Goal: Task Accomplishment & Management: Manage account settings

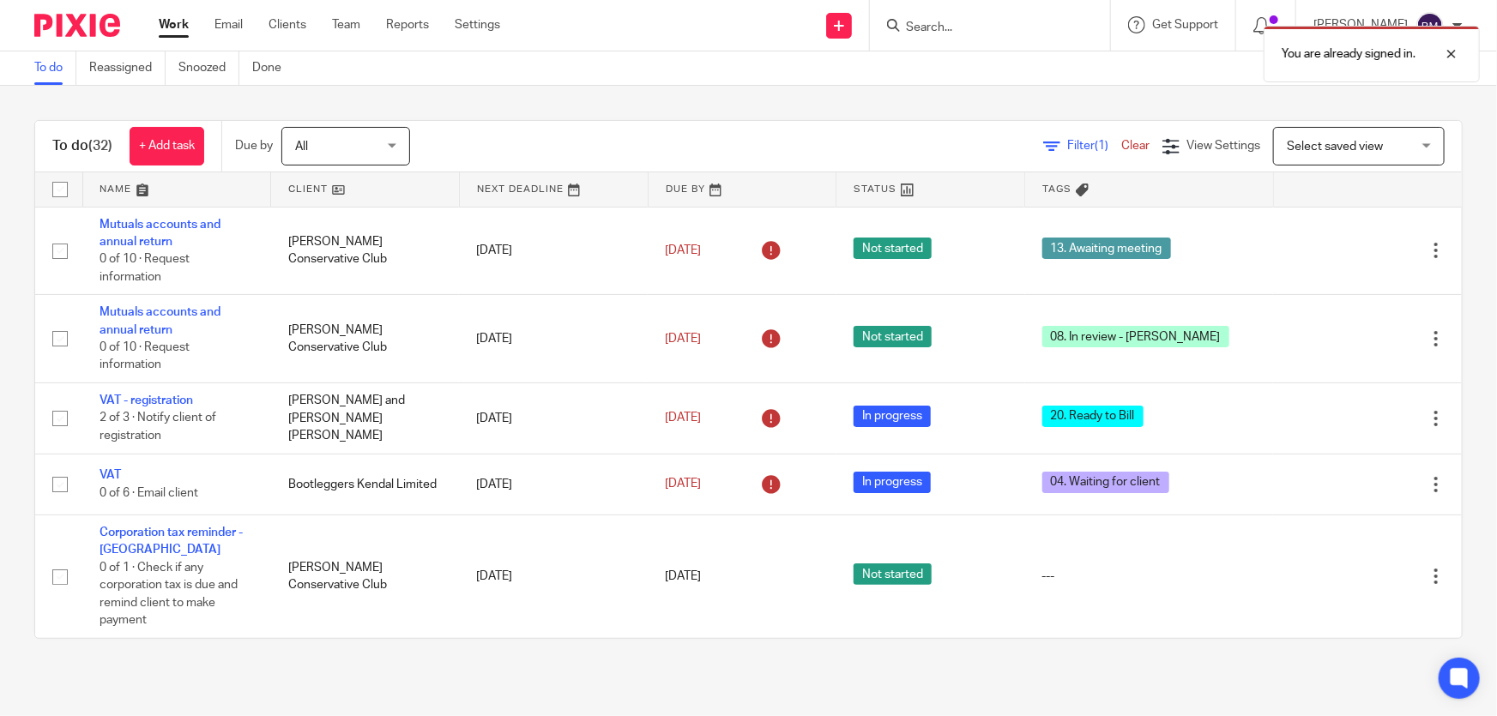
drag, startPoint x: 978, startPoint y: 46, endPoint x: 980, endPoint y: 30, distance: 16.4
click at [978, 43] on div "You are already signed in." at bounding box center [1115, 49] width 732 height 65
drag, startPoint x: 980, startPoint y: 30, endPoint x: 1436, endPoint y: 49, distance: 456.9
click at [994, 25] on div "You are already signed in." at bounding box center [1115, 49] width 732 height 65
click at [1450, 59] on div at bounding box center [1439, 54] width 46 height 21
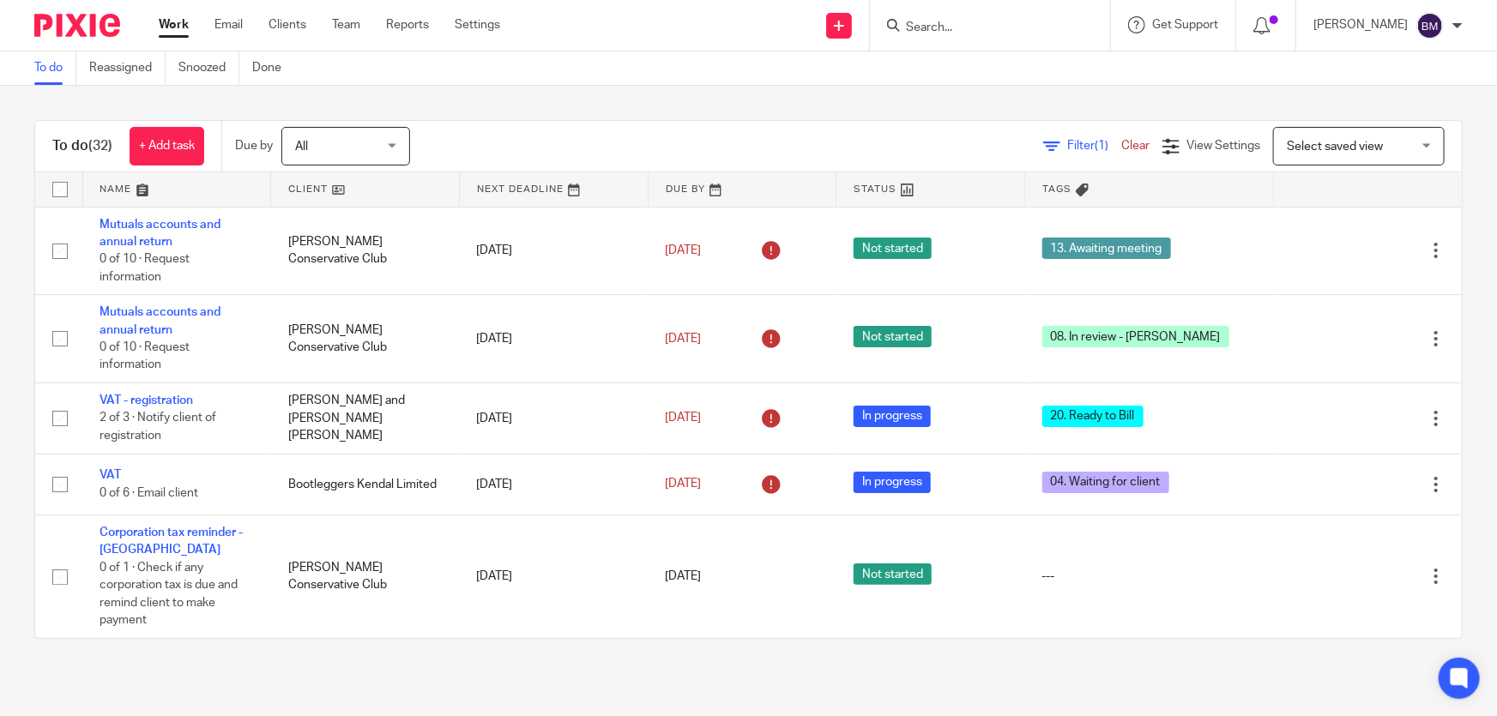
click at [1022, 22] on input "Search" at bounding box center [981, 28] width 154 height 15
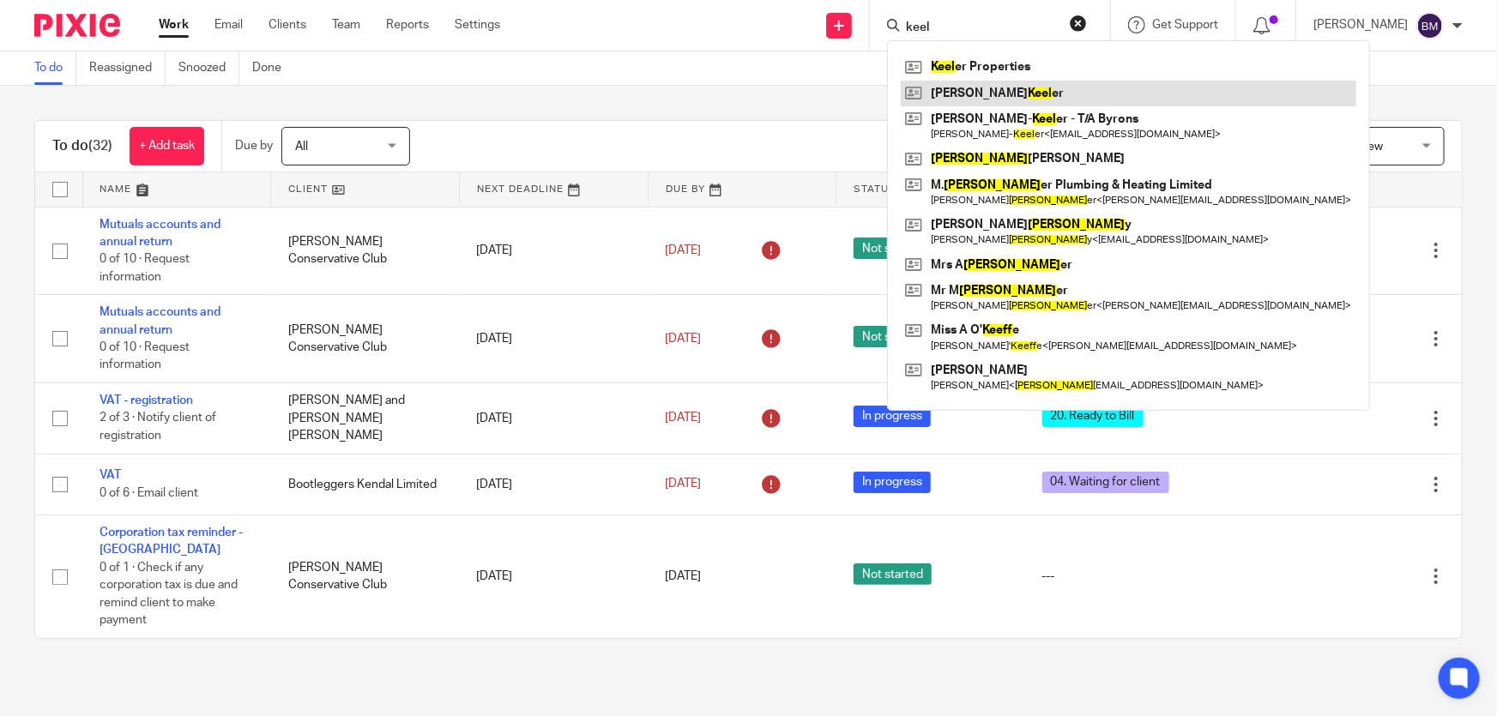
type input "keel"
click at [1012, 94] on link at bounding box center [1129, 94] width 456 height 26
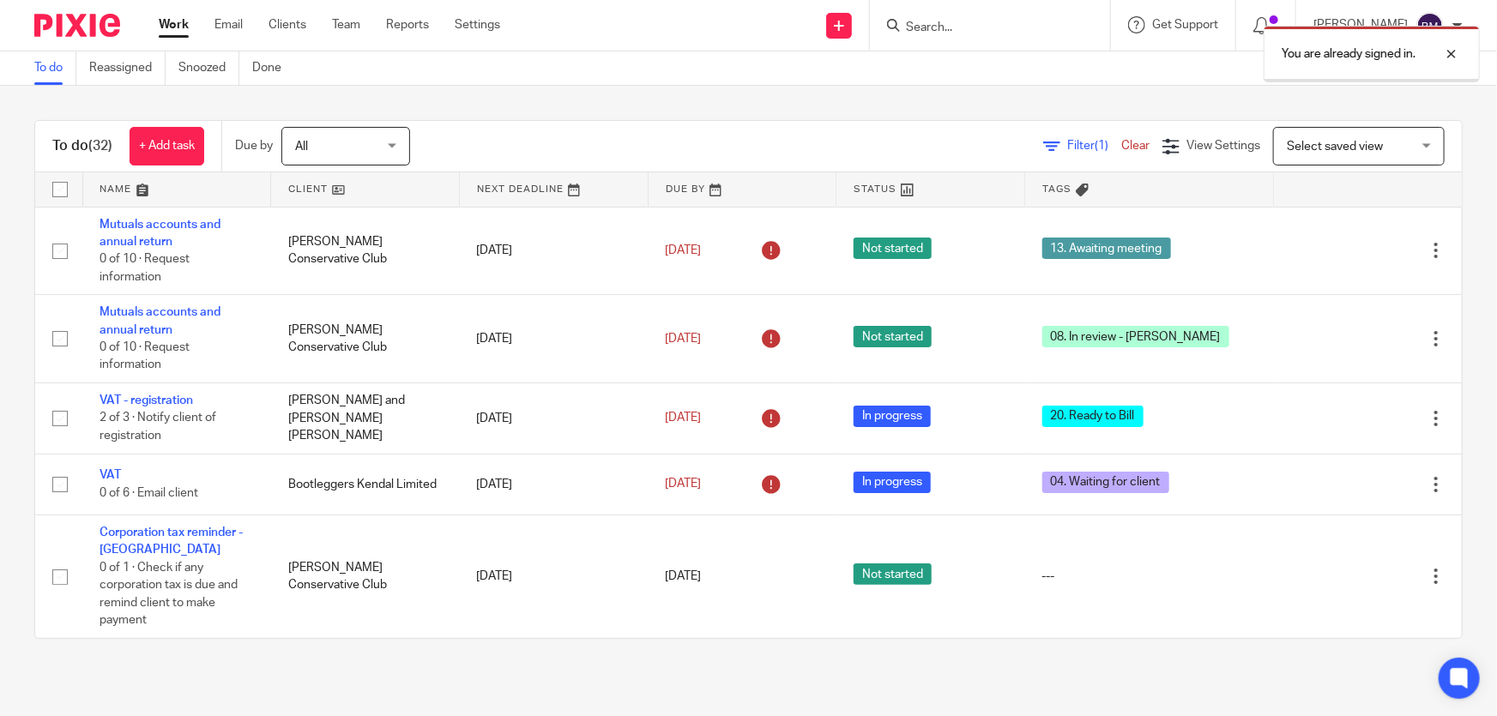
drag, startPoint x: 1454, startPoint y: 54, endPoint x: 1496, endPoint y: 63, distance: 42.9
click at [1459, 54] on div at bounding box center [1439, 54] width 46 height 21
click at [1018, 9] on div at bounding box center [990, 25] width 240 height 51
click at [1012, 30] on input "Search" at bounding box center [981, 28] width 154 height 15
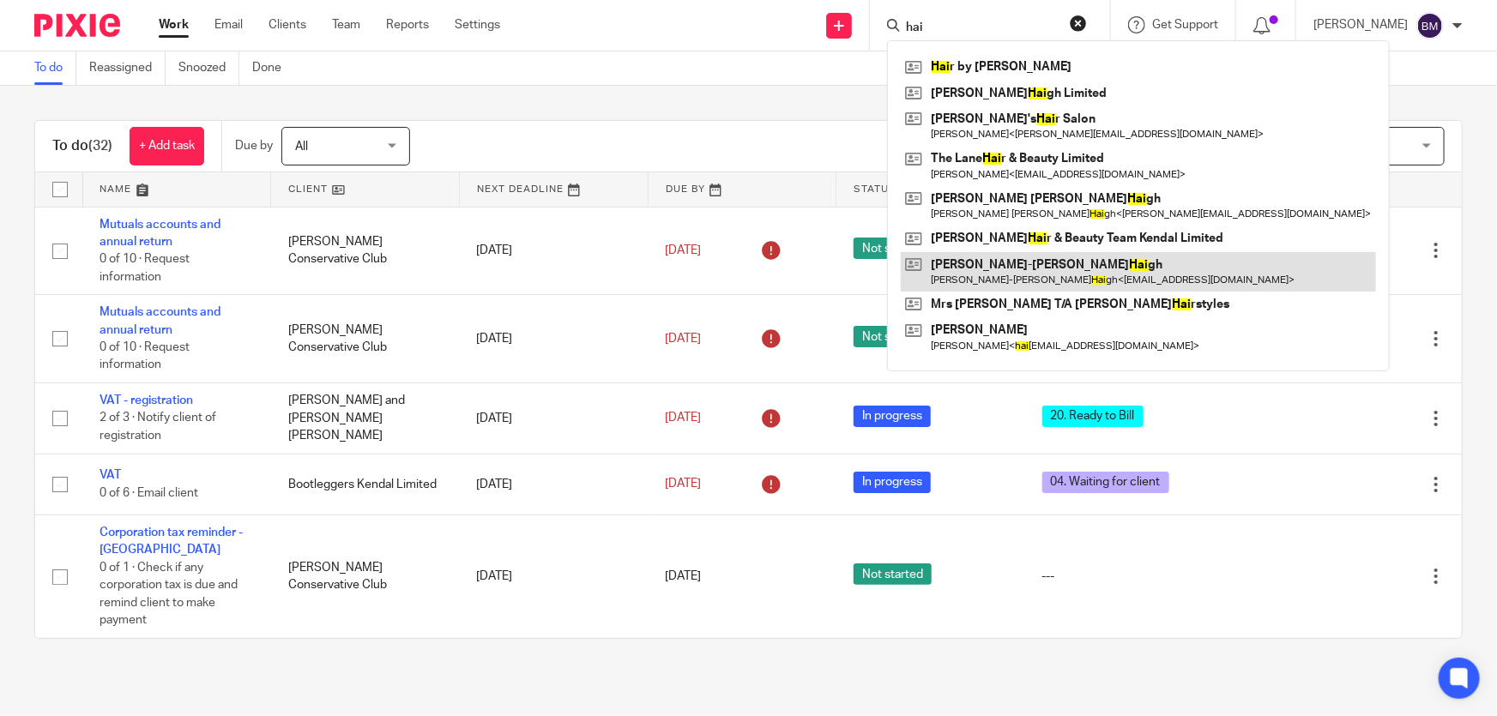
type input "hai"
click at [1021, 271] on link at bounding box center [1138, 271] width 475 height 39
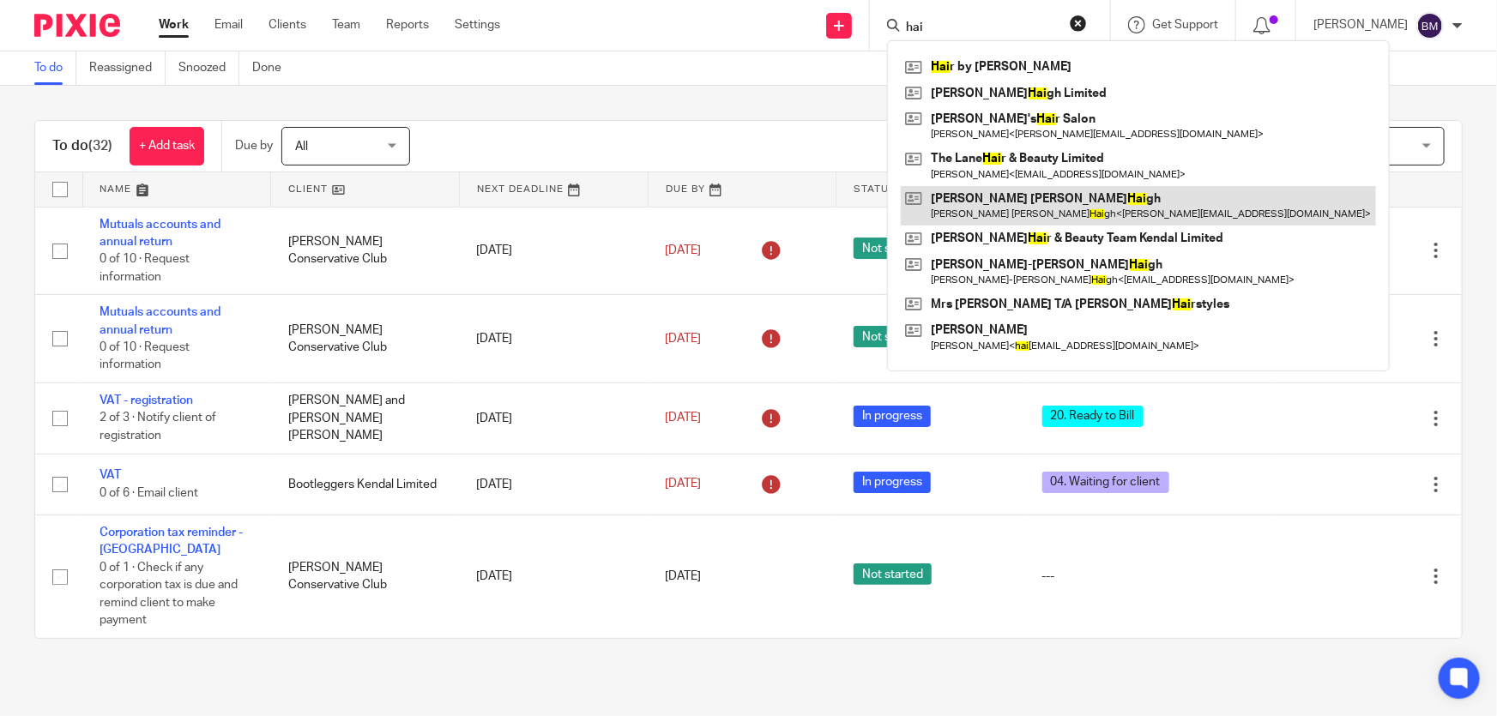
click at [1013, 196] on link at bounding box center [1138, 205] width 475 height 39
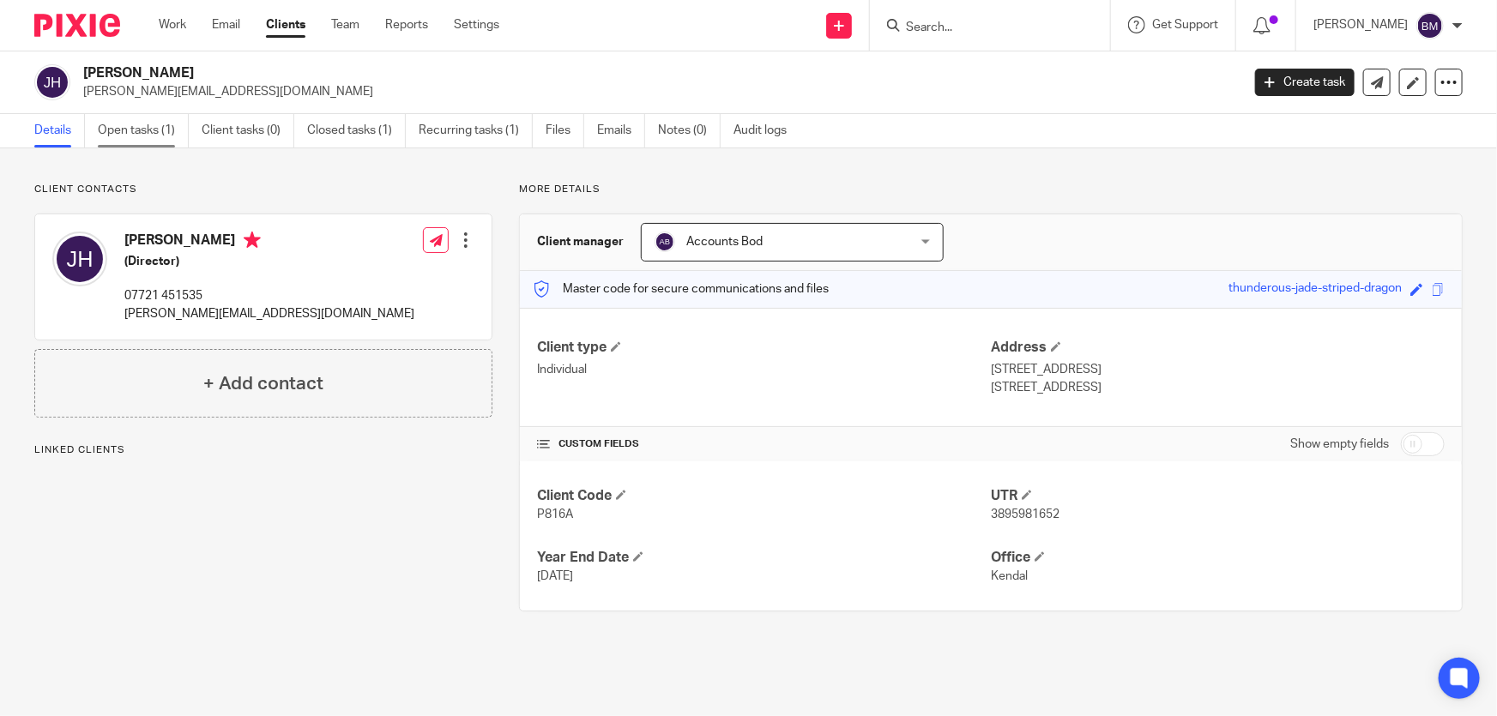
click at [151, 133] on link "Open tasks (1)" at bounding box center [143, 130] width 91 height 33
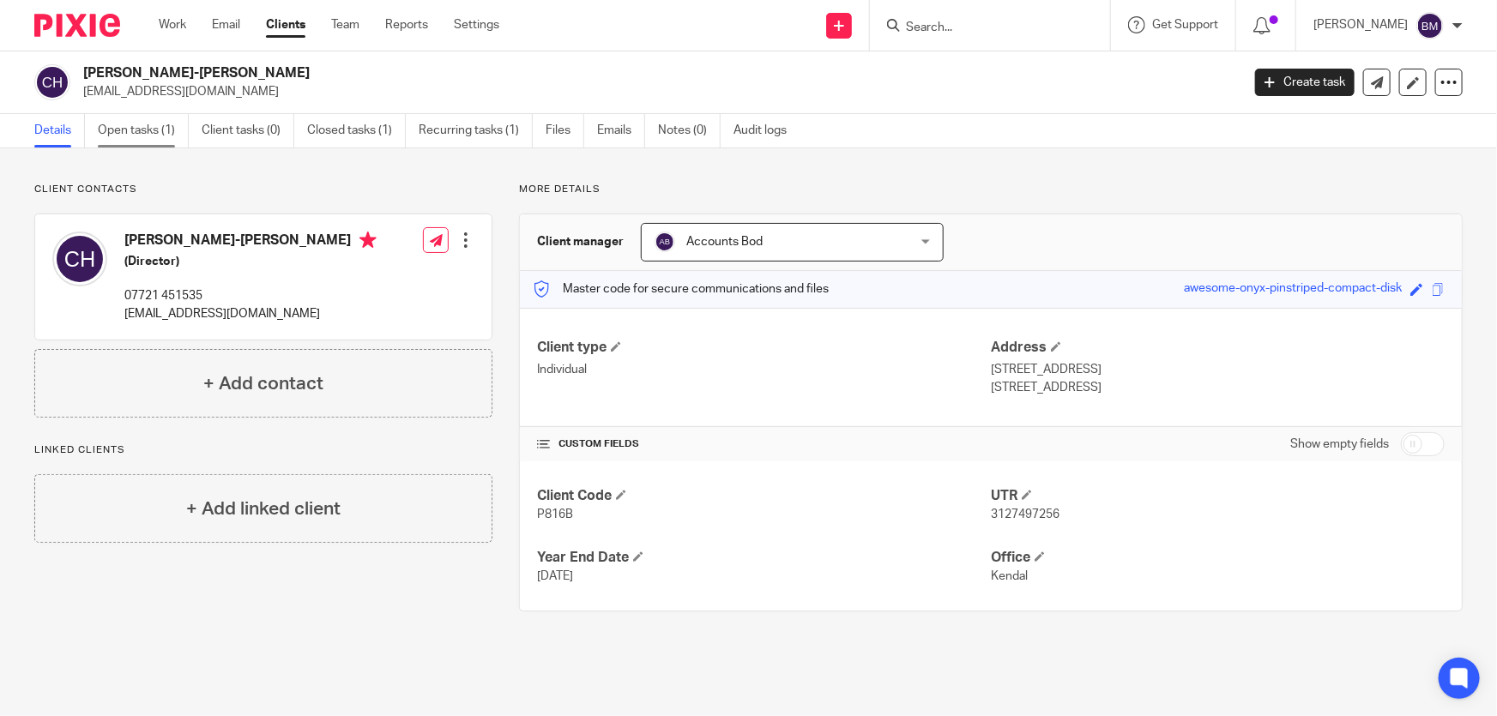
click at [153, 129] on link "Open tasks (1)" at bounding box center [143, 130] width 91 height 33
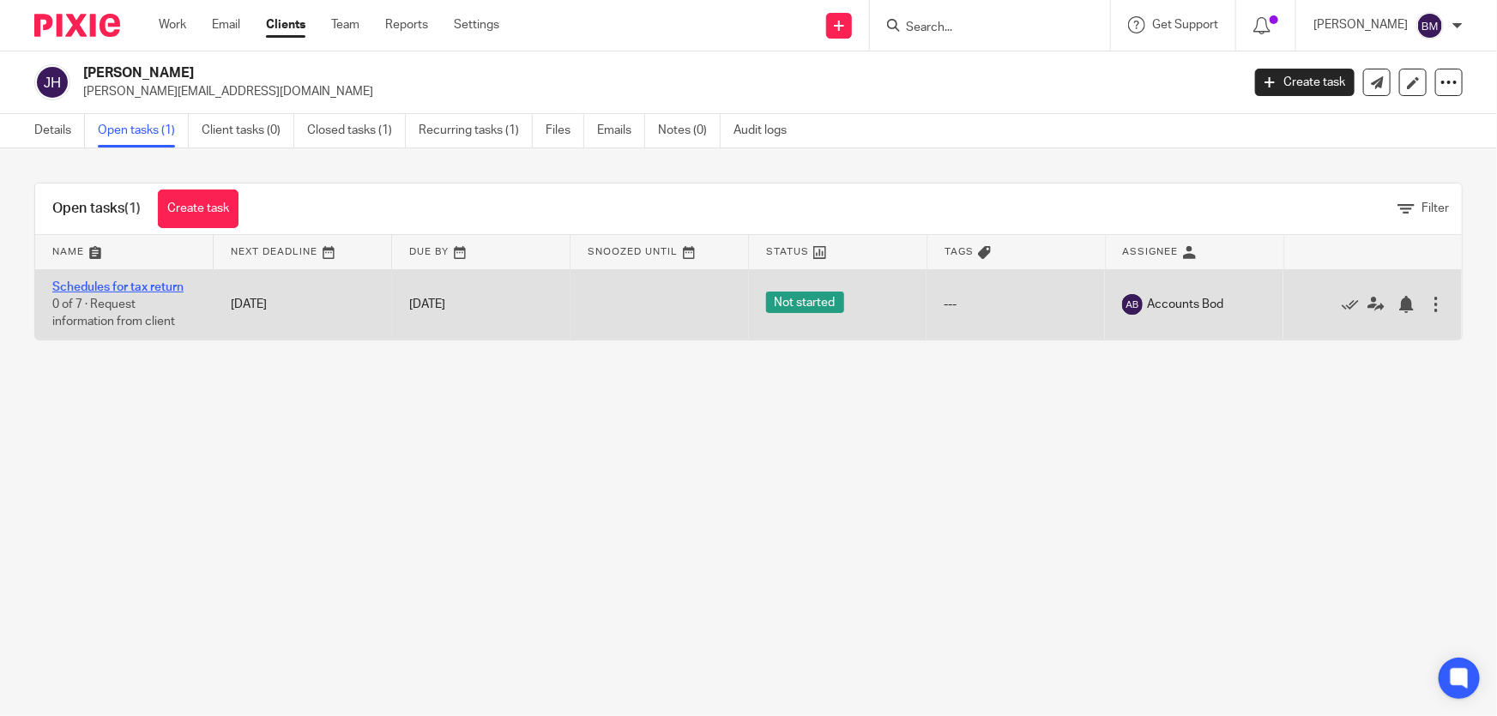
click at [124, 291] on link "Schedules for tax return" at bounding box center [117, 287] width 131 height 12
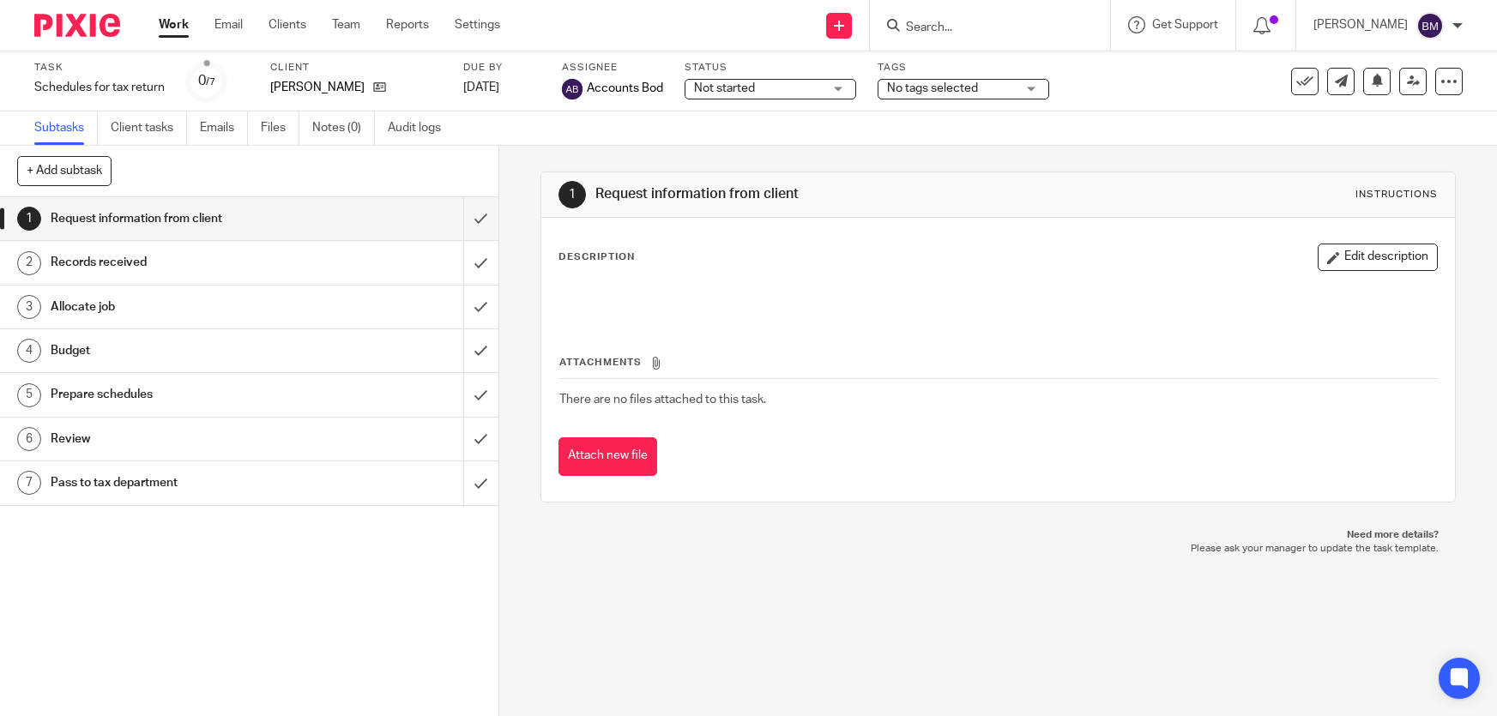
click at [958, 84] on span "No tags selected" at bounding box center [932, 88] width 91 height 12
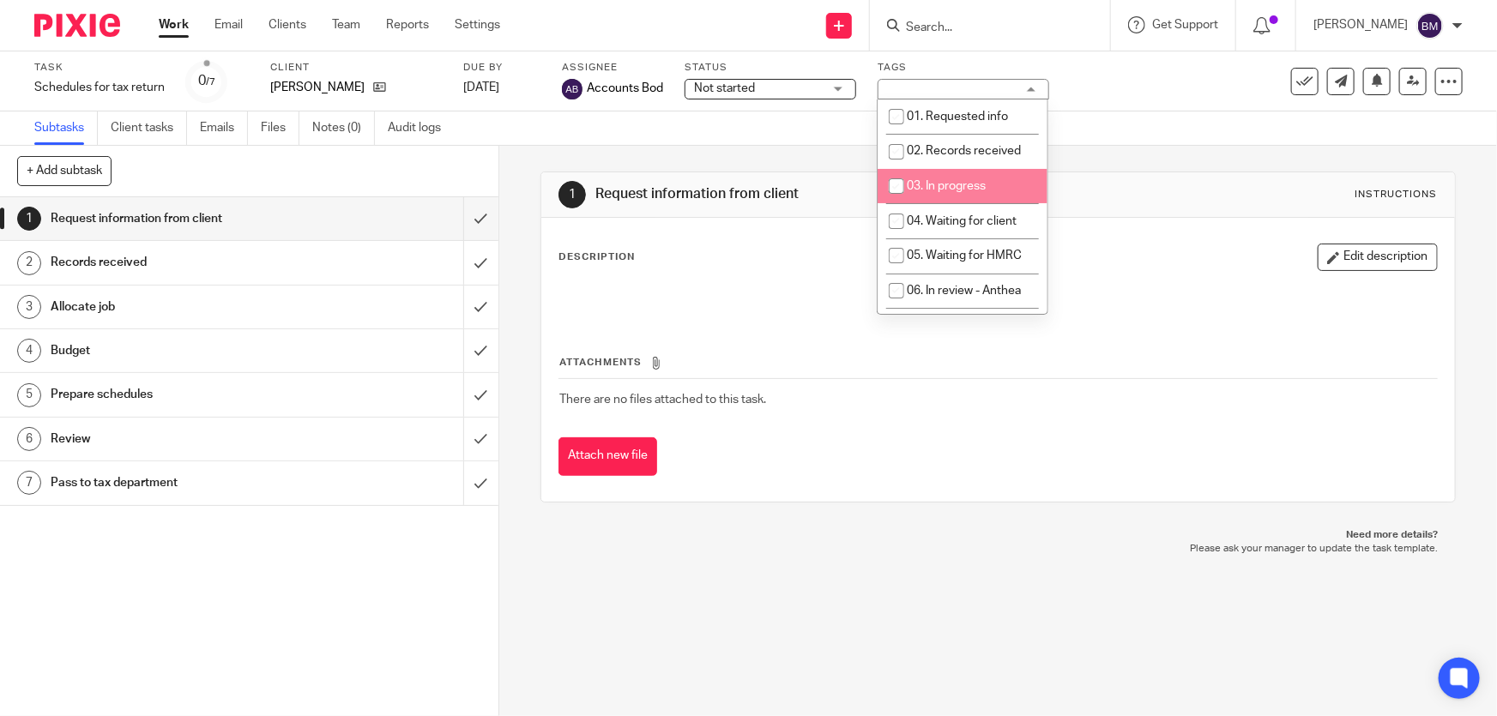
drag, startPoint x: 933, startPoint y: 189, endPoint x: 1294, endPoint y: 122, distance: 367.4
click at [935, 186] on span "03. In progress" at bounding box center [946, 186] width 79 height 12
checkbox input "true"
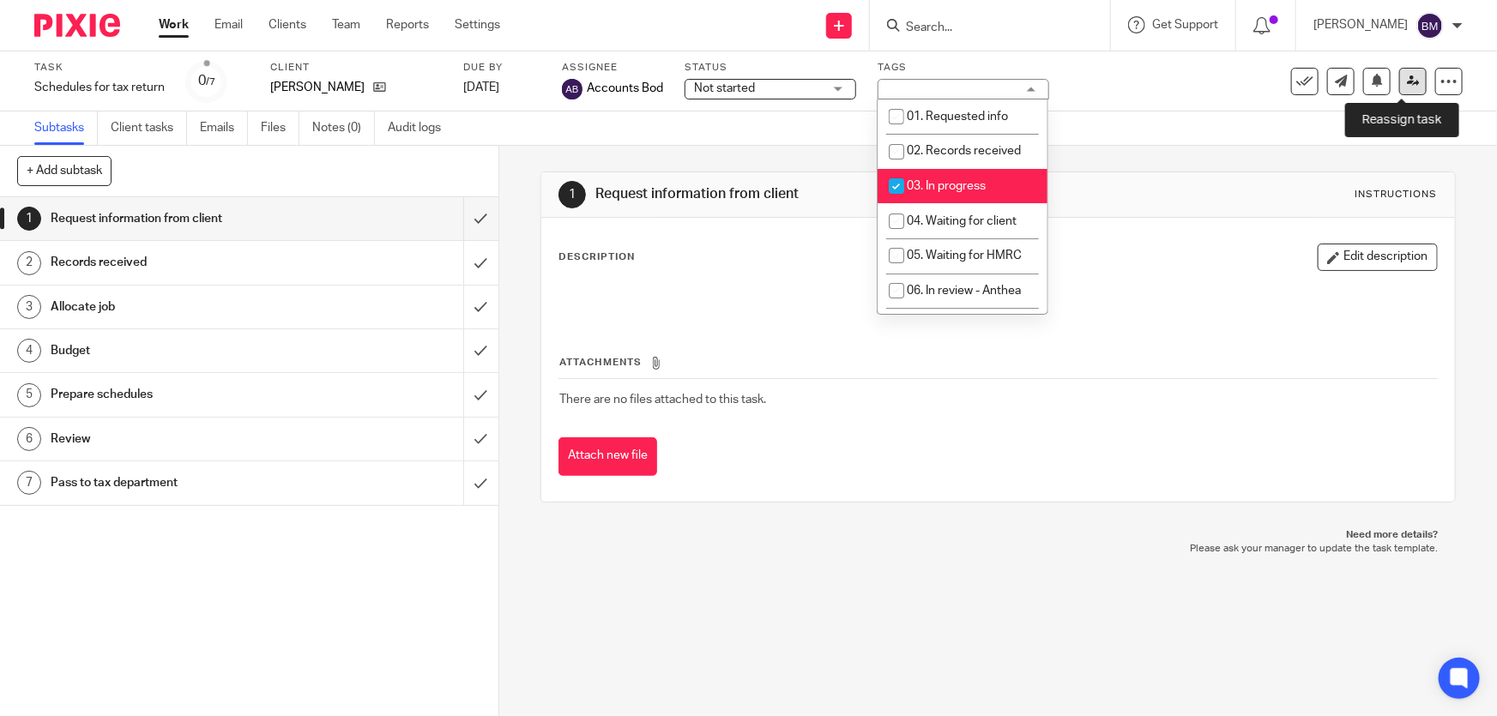
click at [1407, 80] on icon at bounding box center [1413, 81] width 13 height 13
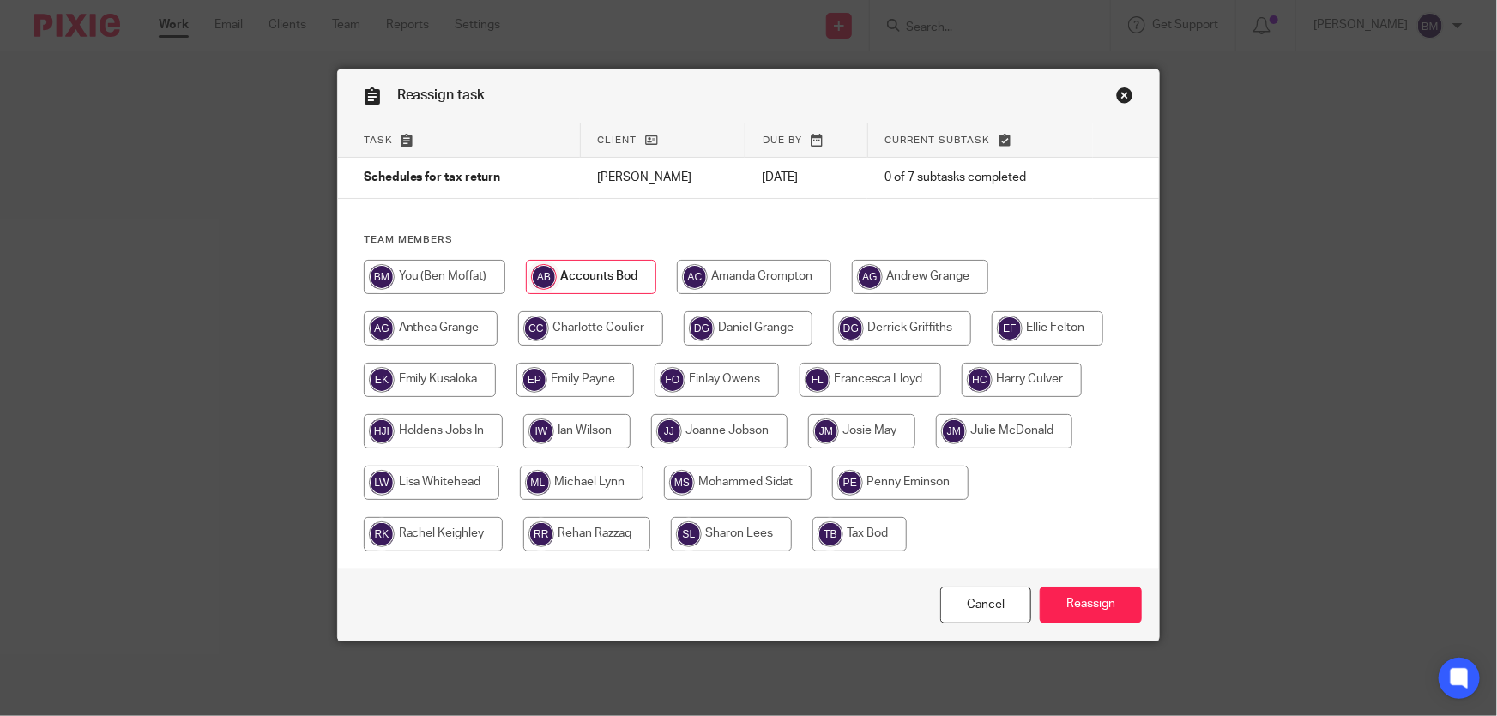
click at [470, 291] on input "radio" at bounding box center [435, 277] width 142 height 34
radio input "true"
click at [1066, 605] on input "Reassign" at bounding box center [1091, 605] width 102 height 37
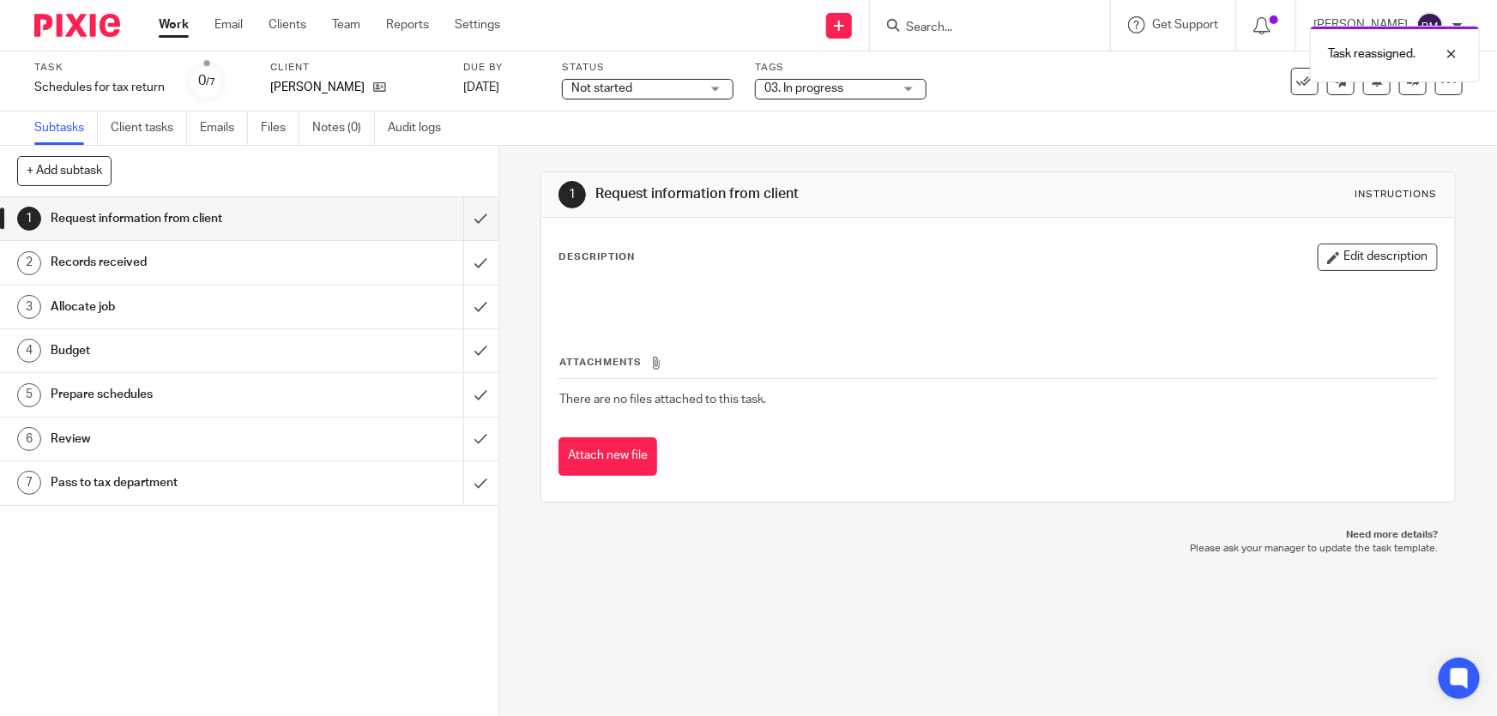
click at [979, 27] on div "Task reassigned." at bounding box center [1115, 49] width 732 height 65
drag, startPoint x: 1449, startPoint y: 51, endPoint x: 1431, endPoint y: 51, distance: 18.0
click at [1444, 51] on div at bounding box center [1439, 54] width 46 height 21
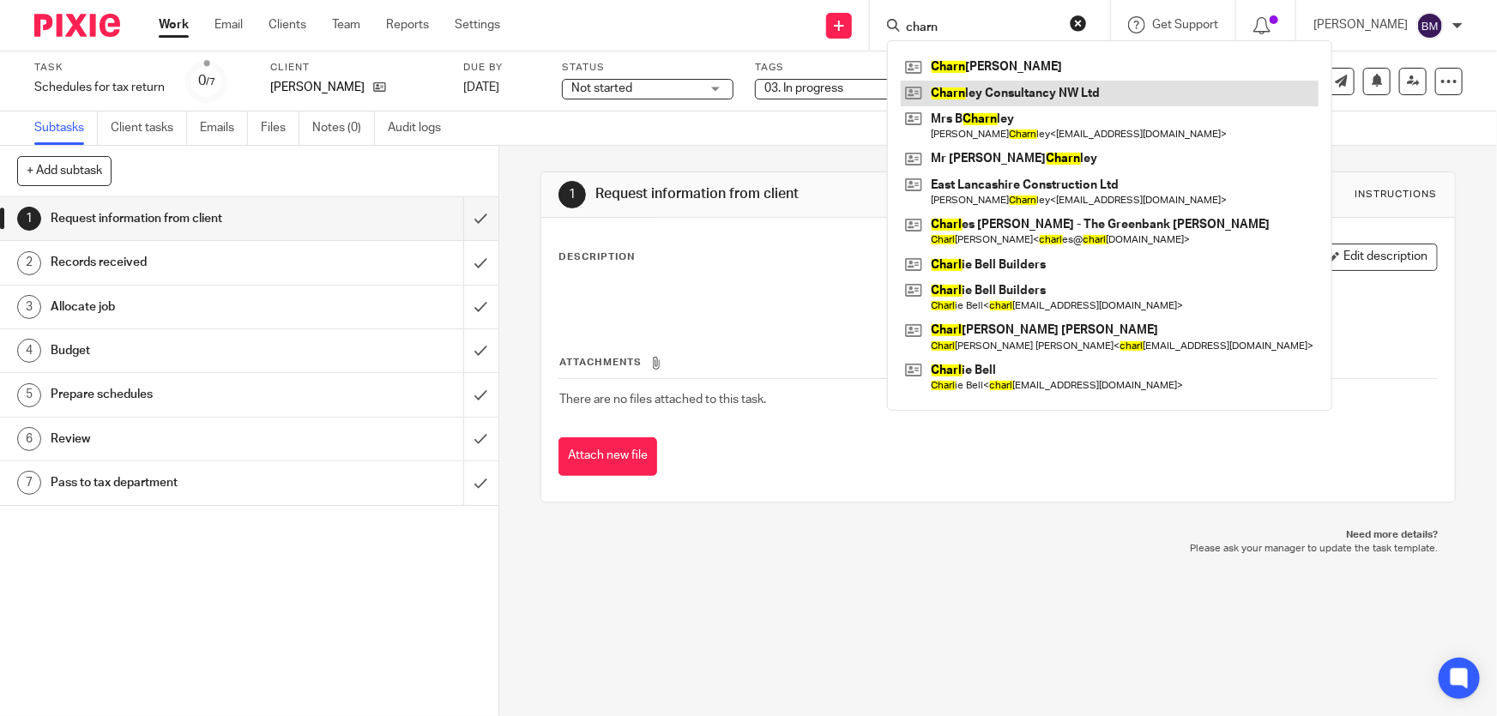
type input "charn"
click at [1034, 86] on link at bounding box center [1110, 94] width 418 height 26
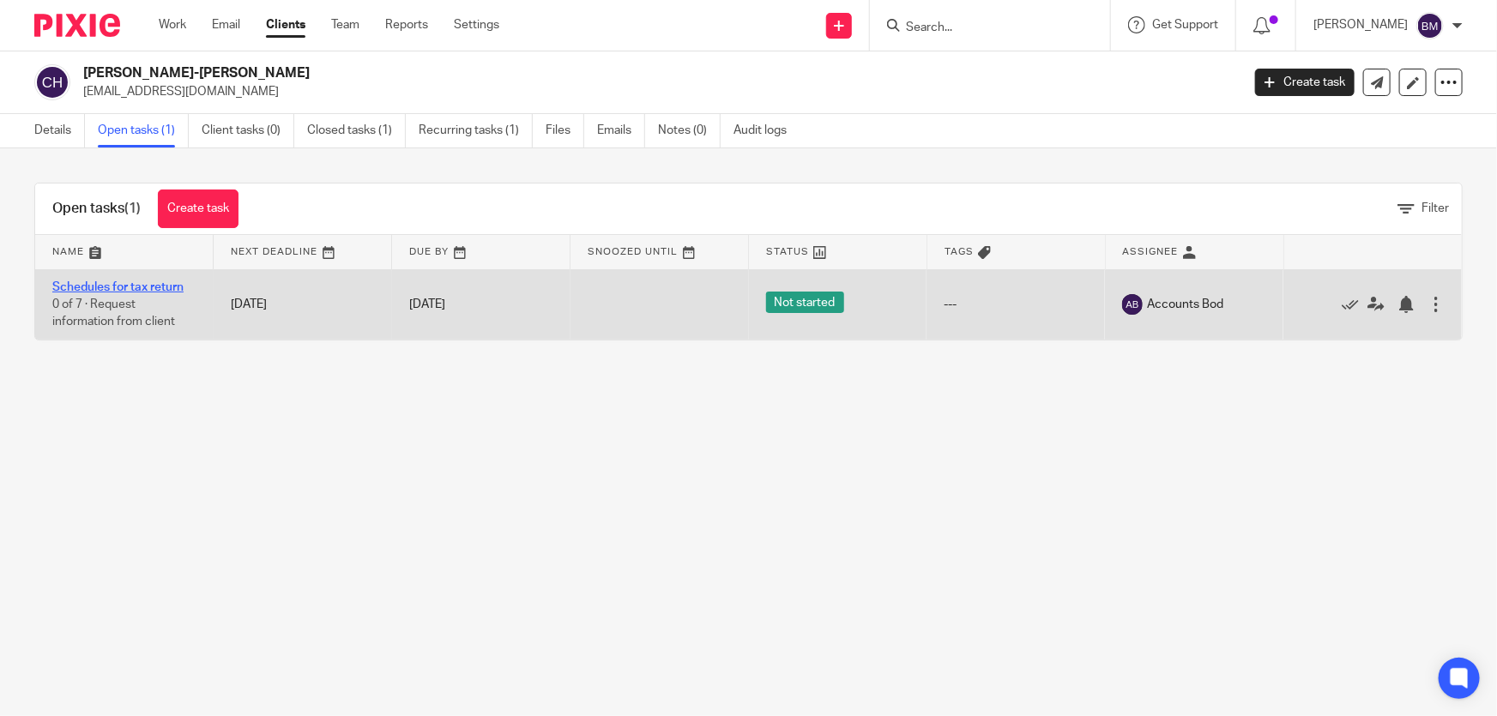
click at [164, 286] on link "Schedules for tax return" at bounding box center [117, 287] width 131 height 12
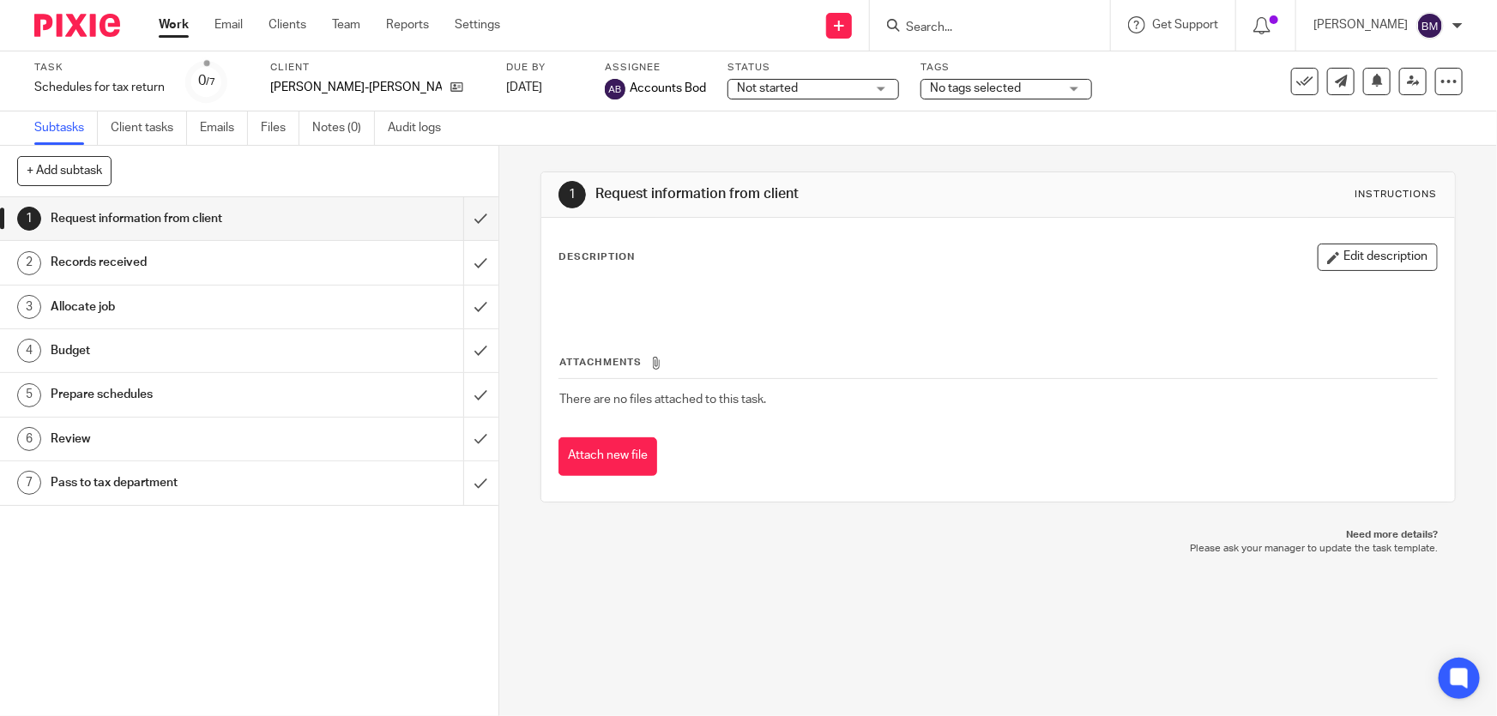
click at [930, 86] on span "No tags selected" at bounding box center [975, 88] width 91 height 12
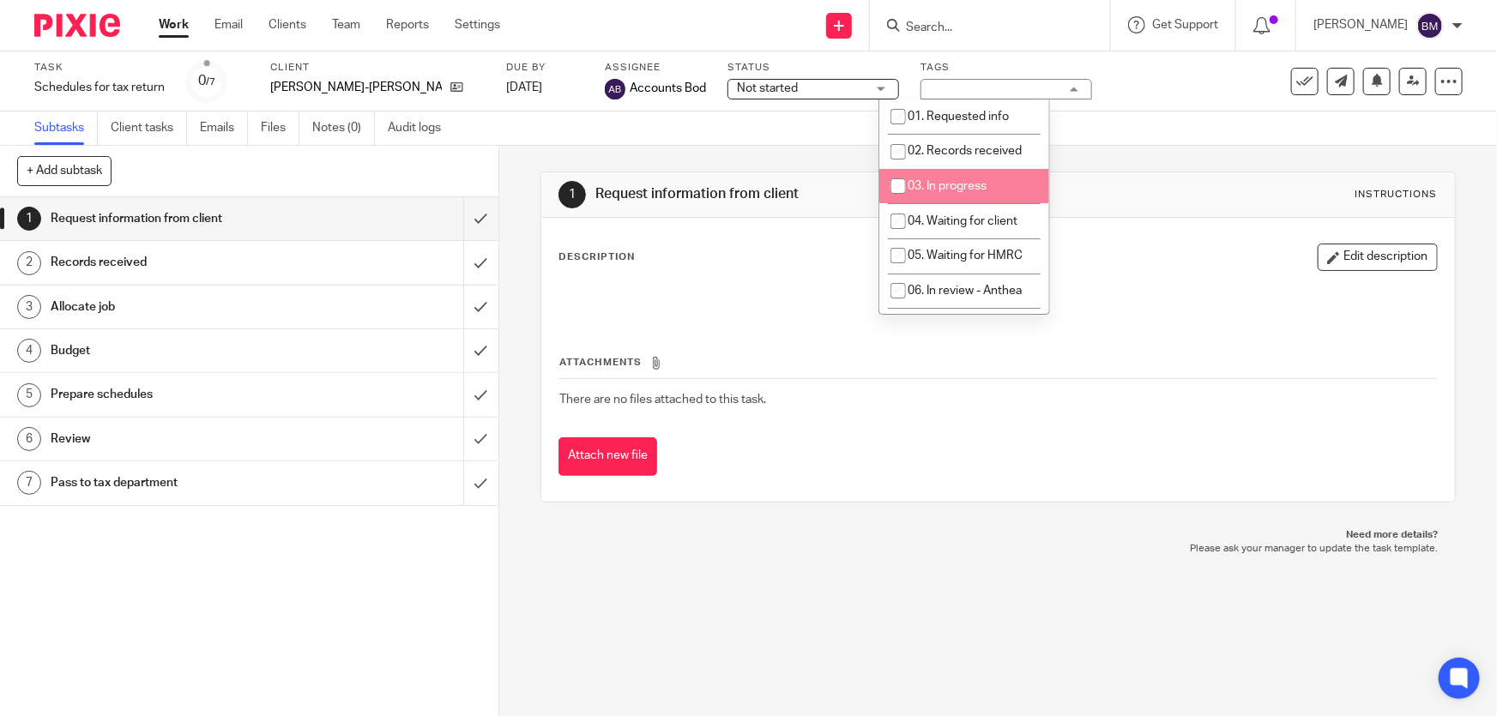
drag, startPoint x: 970, startPoint y: 192, endPoint x: 1033, endPoint y: 171, distance: 66.2
click at [970, 190] on li "03. In progress" at bounding box center [964, 186] width 170 height 35
checkbox input "true"
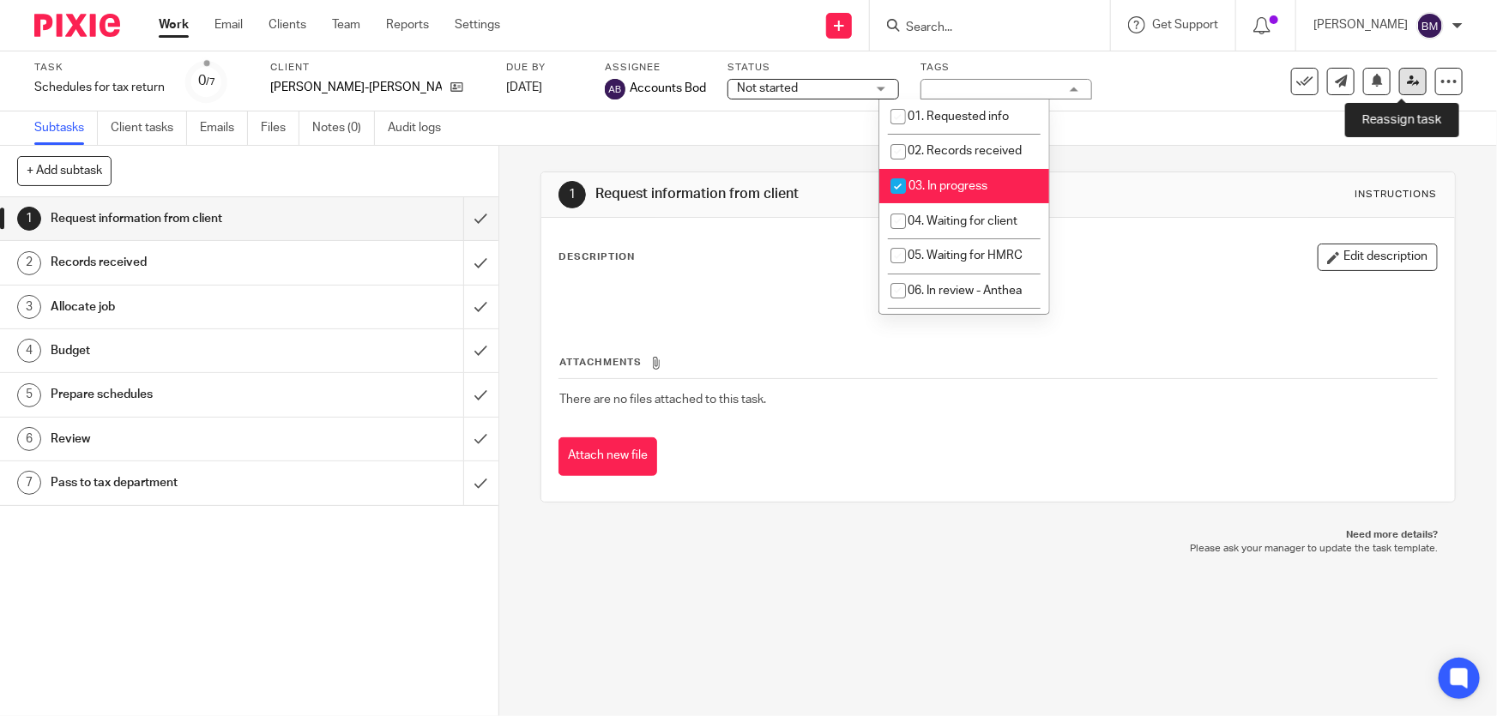
click at [1414, 81] on link at bounding box center [1412, 81] width 27 height 27
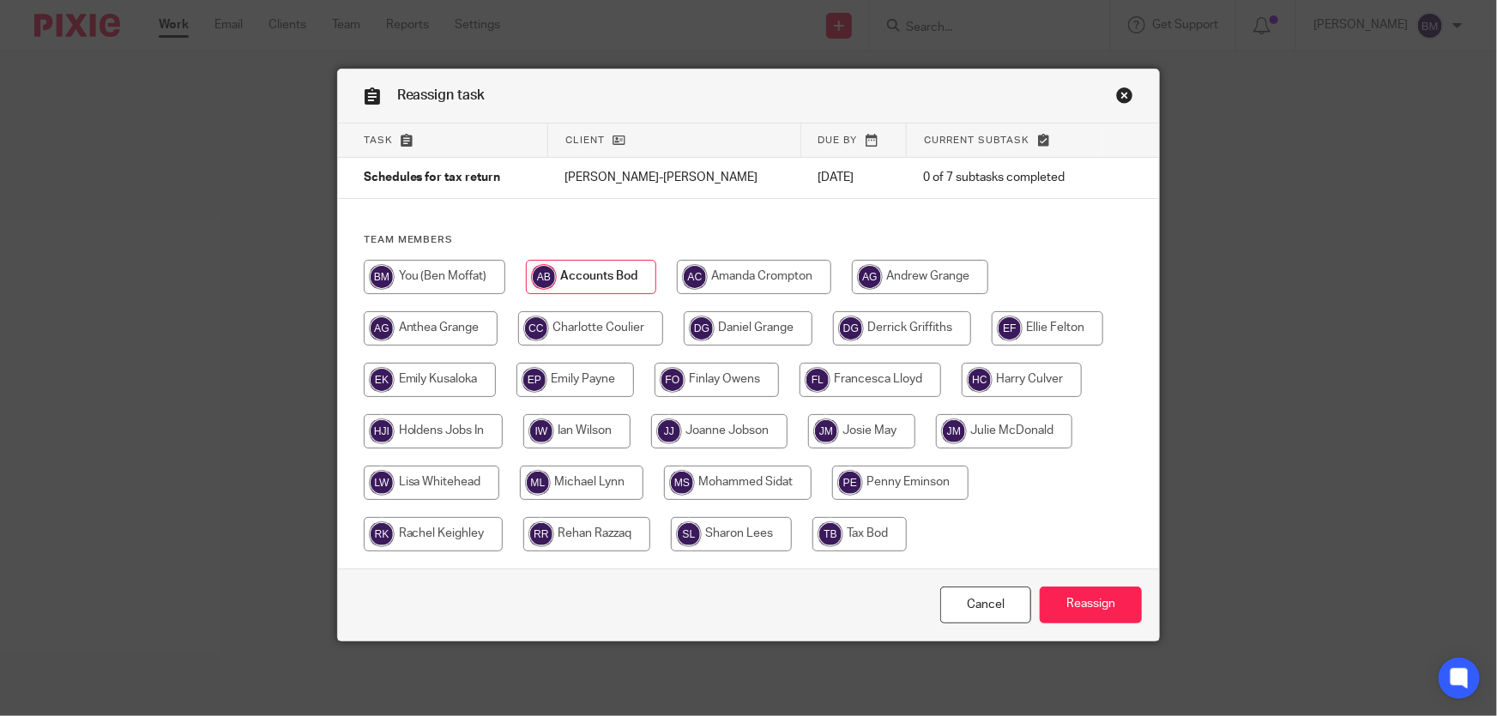
click at [396, 281] on input "radio" at bounding box center [435, 277] width 142 height 34
radio input "true"
drag, startPoint x: 1082, startPoint y: 614, endPoint x: 1091, endPoint y: 613, distance: 8.8
click at [1083, 613] on input "Reassign" at bounding box center [1091, 605] width 102 height 37
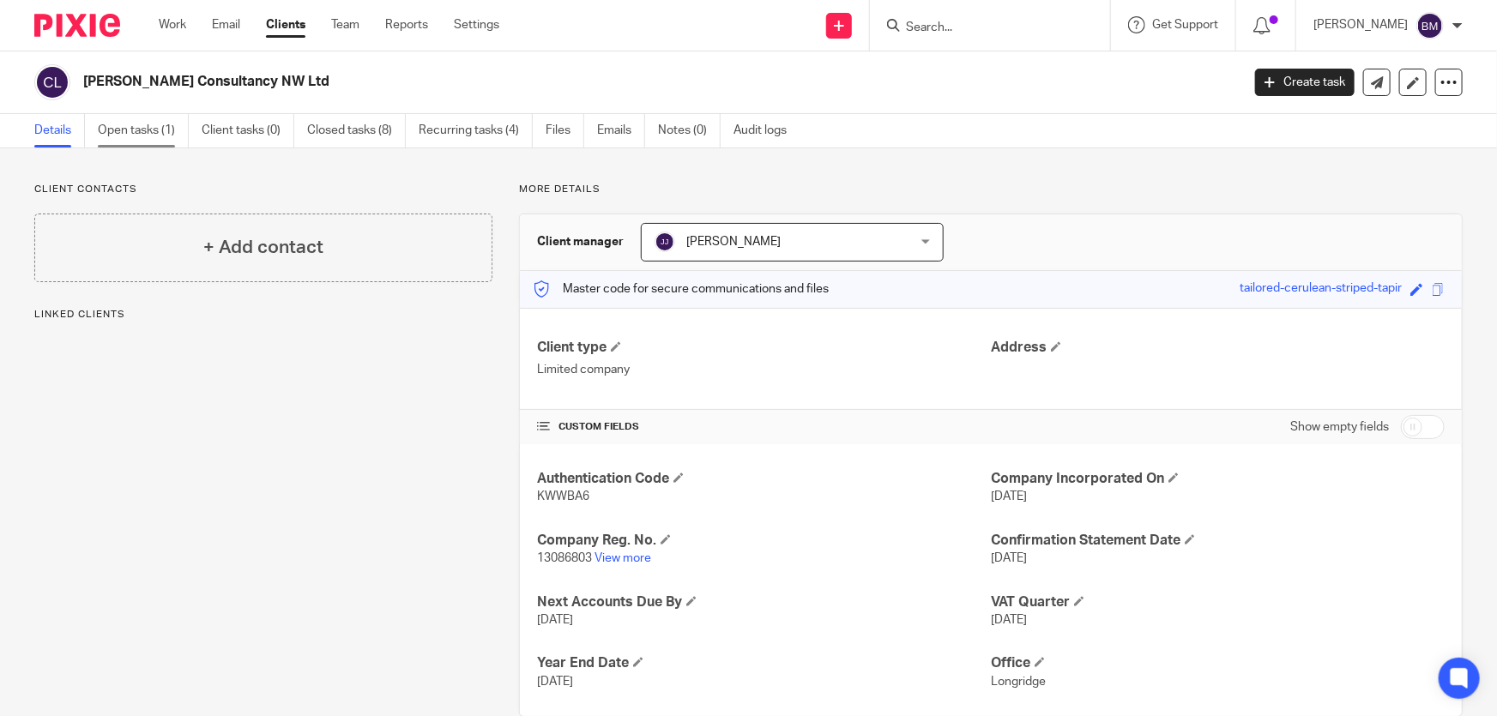
click at [159, 129] on link "Open tasks (1)" at bounding box center [143, 130] width 91 height 33
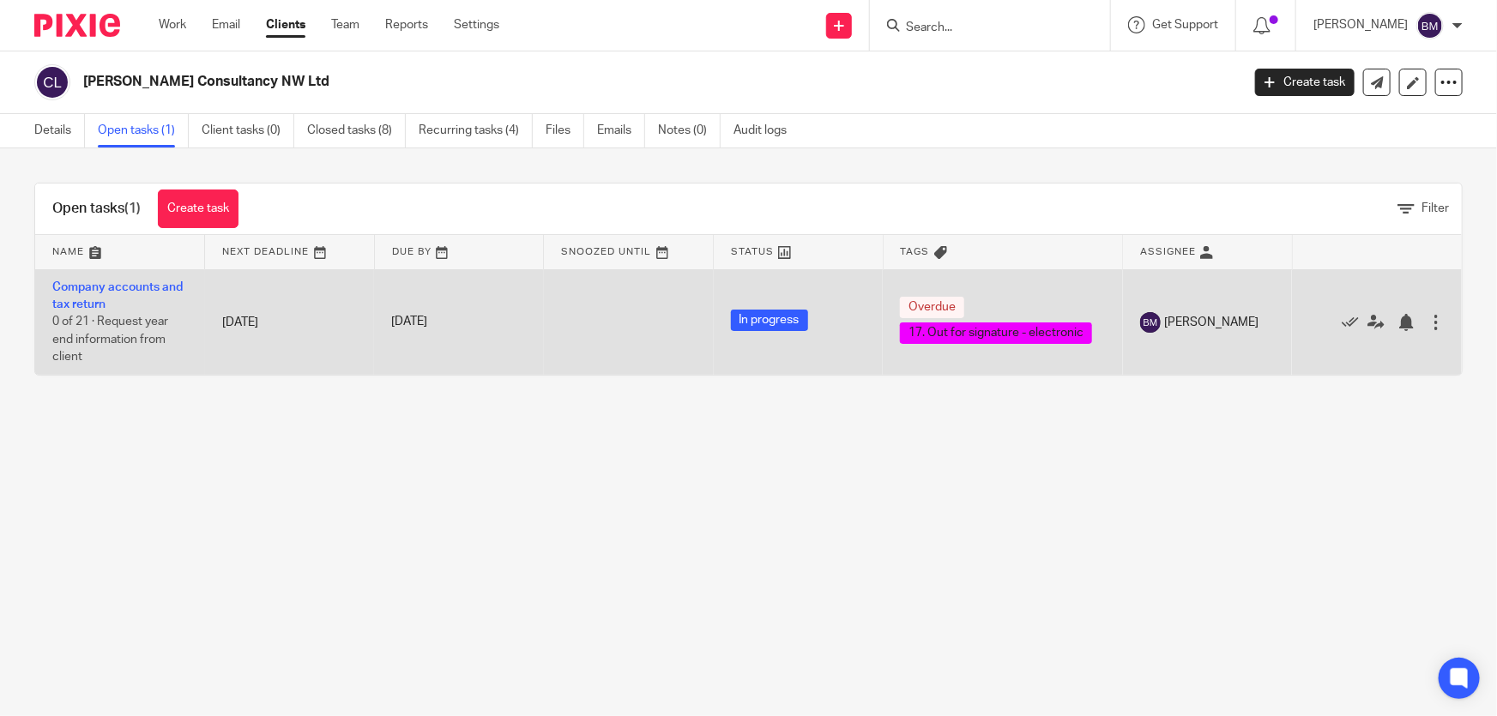
drag, startPoint x: 1327, startPoint y: 317, endPoint x: 1315, endPoint y: 321, distance: 12.5
click at [1342, 320] on icon at bounding box center [1350, 322] width 17 height 17
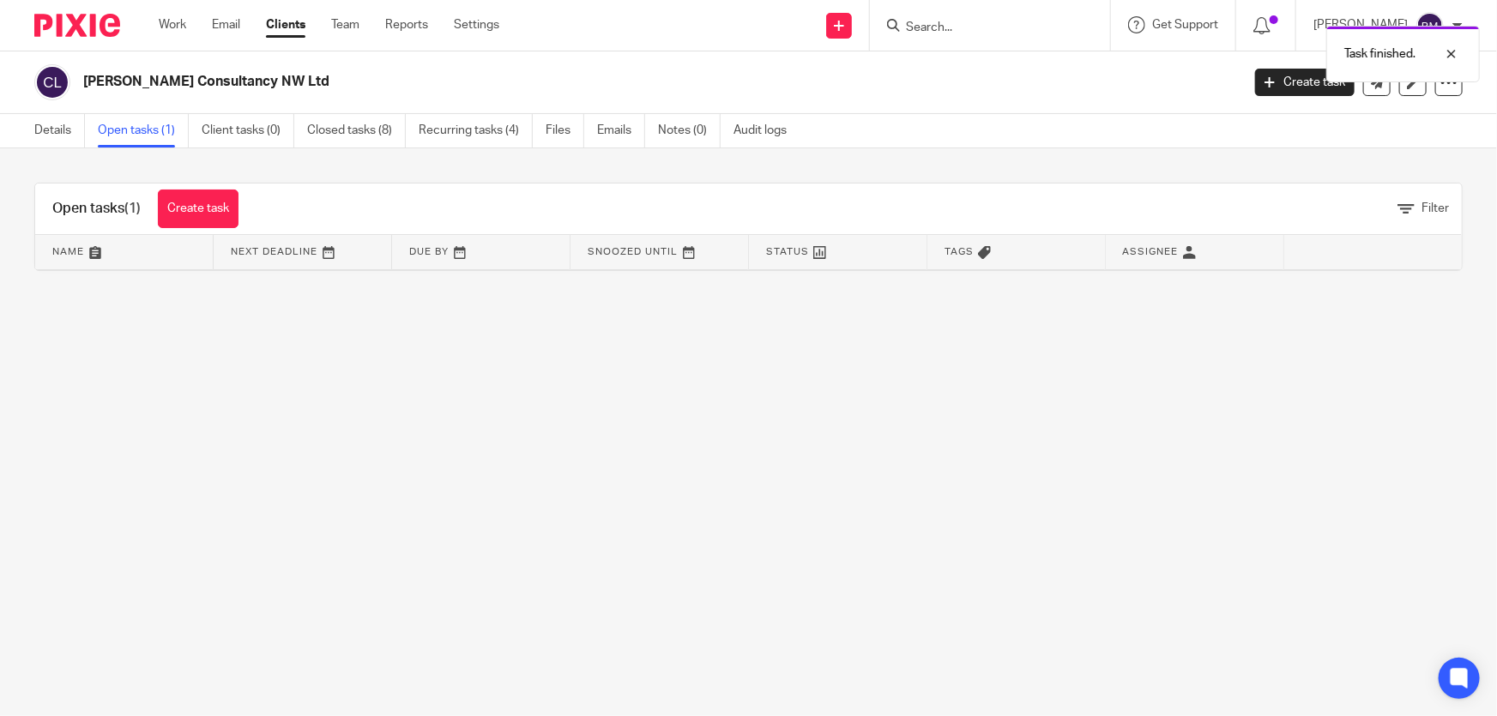
click at [1006, 24] on div "Task finished." at bounding box center [1115, 49] width 732 height 65
drag, startPoint x: 1450, startPoint y: 51, endPoint x: 1416, endPoint y: 50, distance: 34.4
click at [1450, 52] on div at bounding box center [1439, 54] width 46 height 21
drag, startPoint x: 1022, startPoint y: 18, endPoint x: 1018, endPoint y: 27, distance: 9.6
click at [1021, 22] on div "Task finished." at bounding box center [1115, 49] width 732 height 65
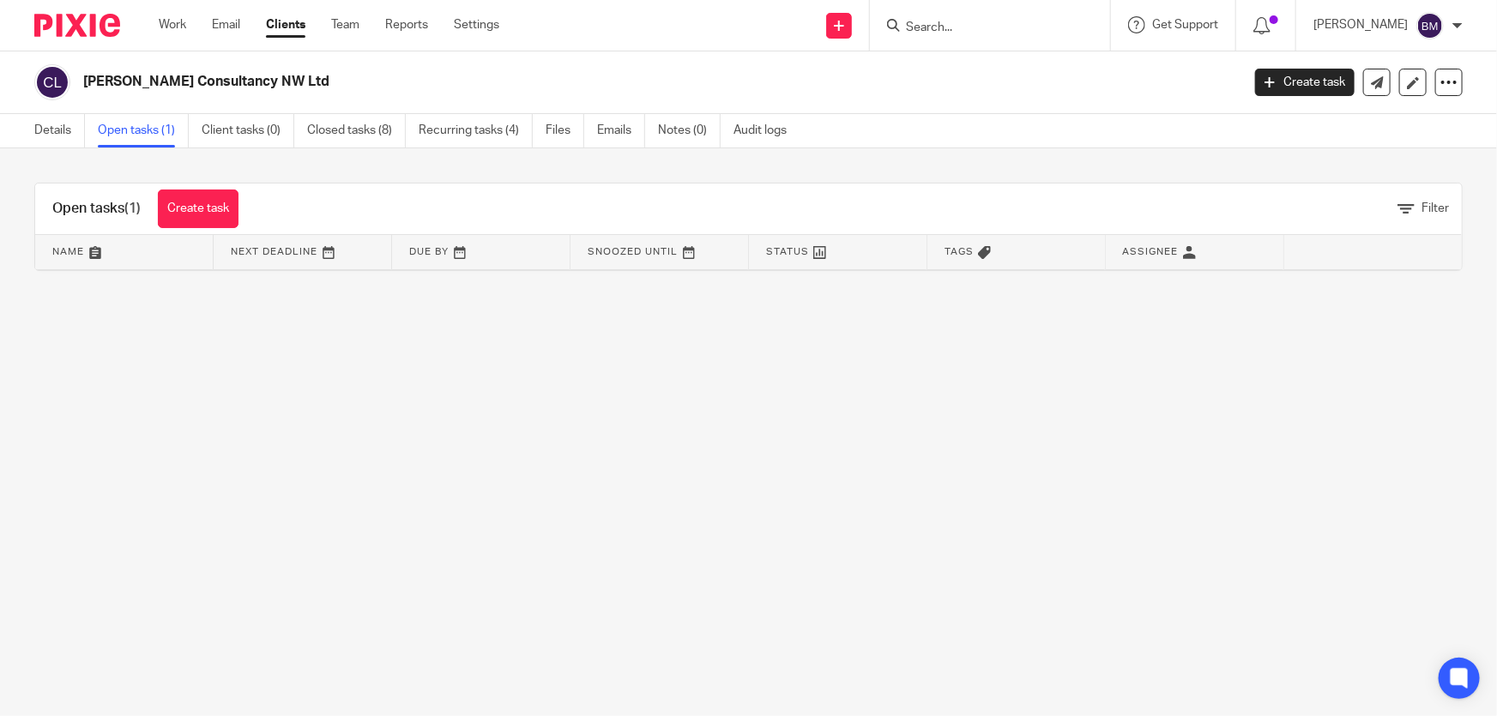
click at [960, 41] on div at bounding box center [990, 25] width 240 height 51
click at [956, 25] on input "Search" at bounding box center [981, 28] width 154 height 15
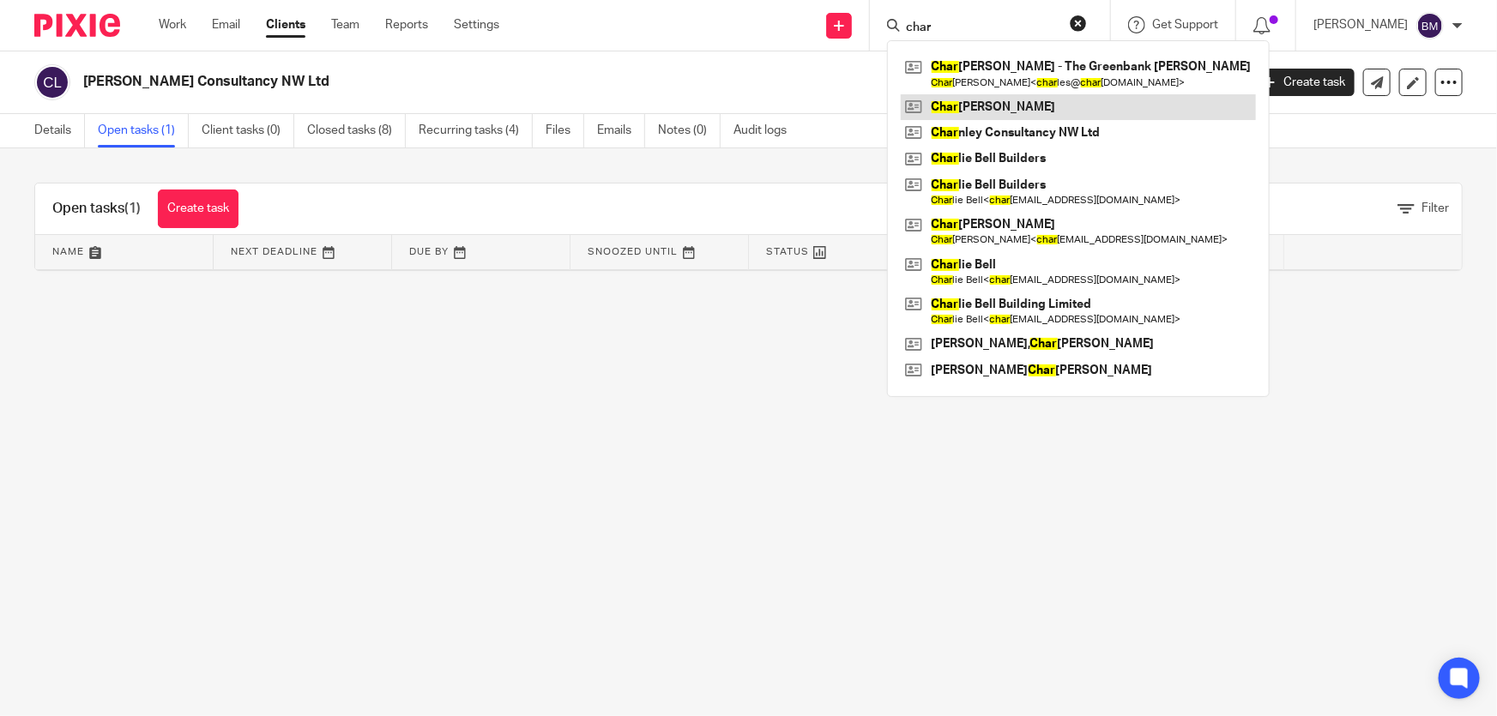
type input "char"
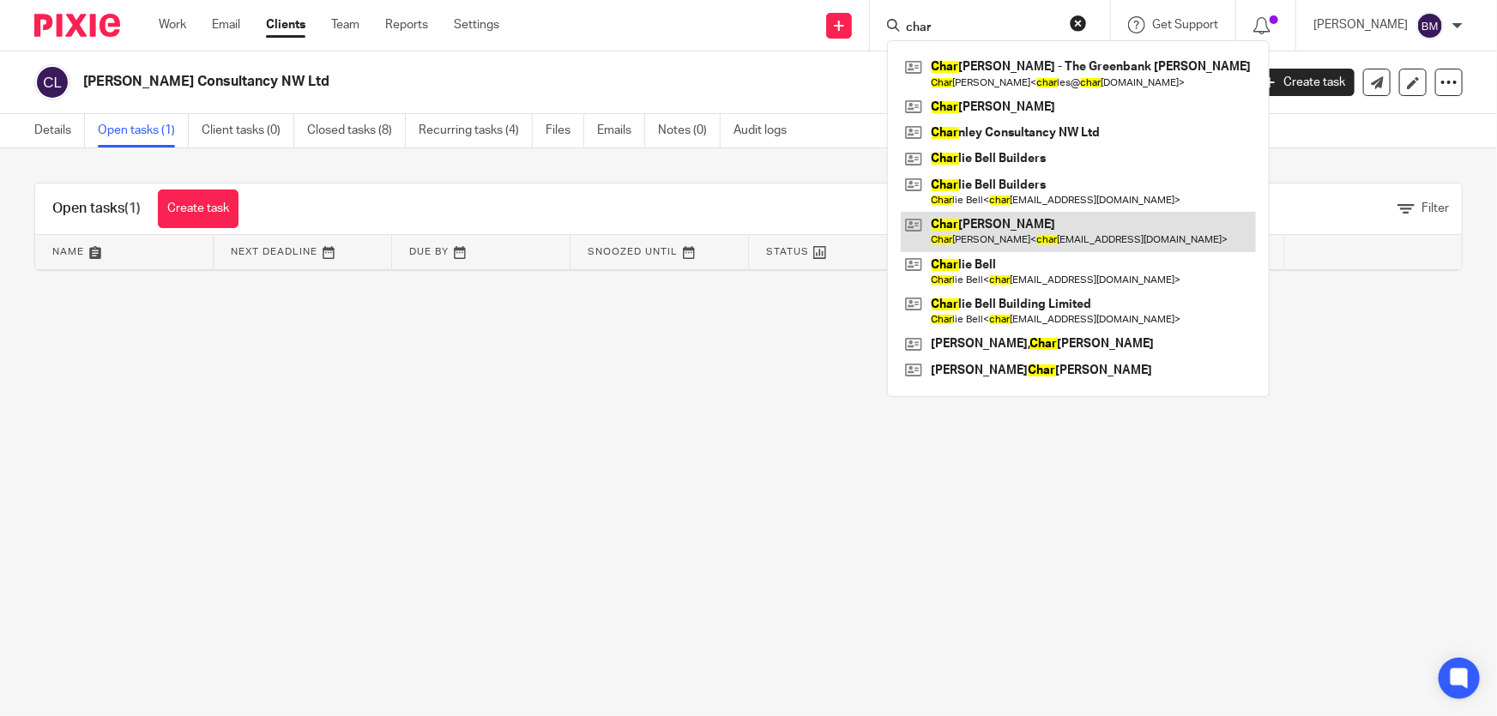
drag, startPoint x: 1052, startPoint y: 104, endPoint x: 1247, endPoint y: 249, distance: 242.8
click at [1052, 103] on link at bounding box center [1078, 107] width 355 height 26
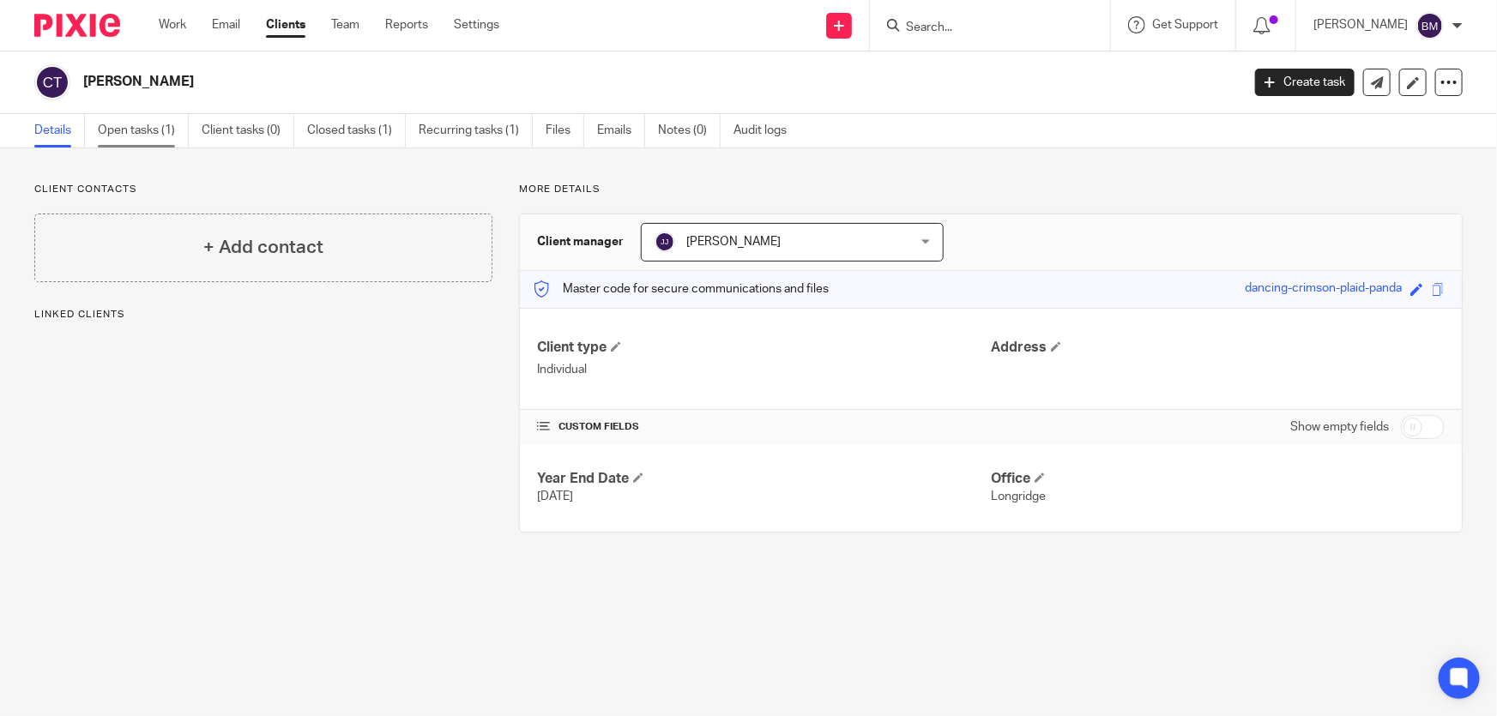
click at [113, 129] on link "Open tasks (1)" at bounding box center [143, 130] width 91 height 33
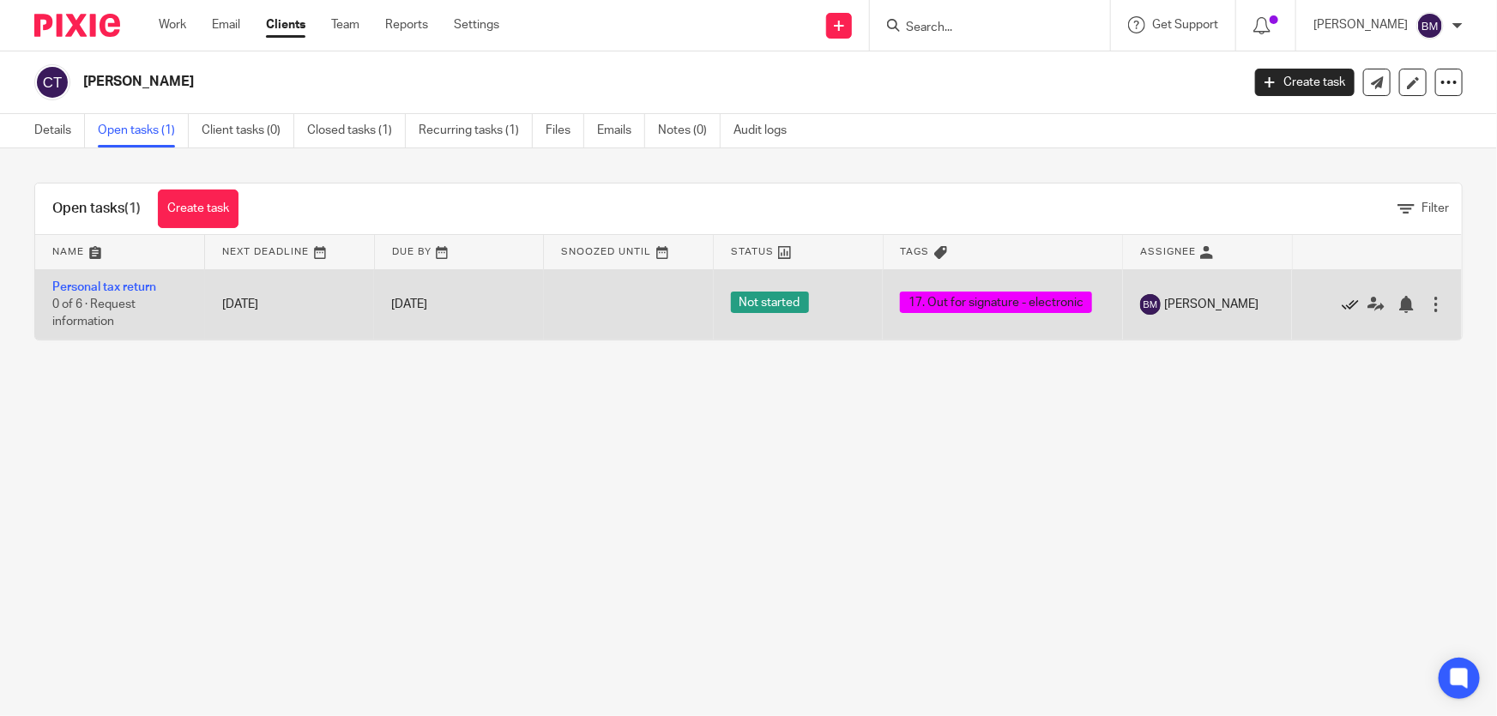
click at [1342, 305] on icon at bounding box center [1350, 304] width 17 height 17
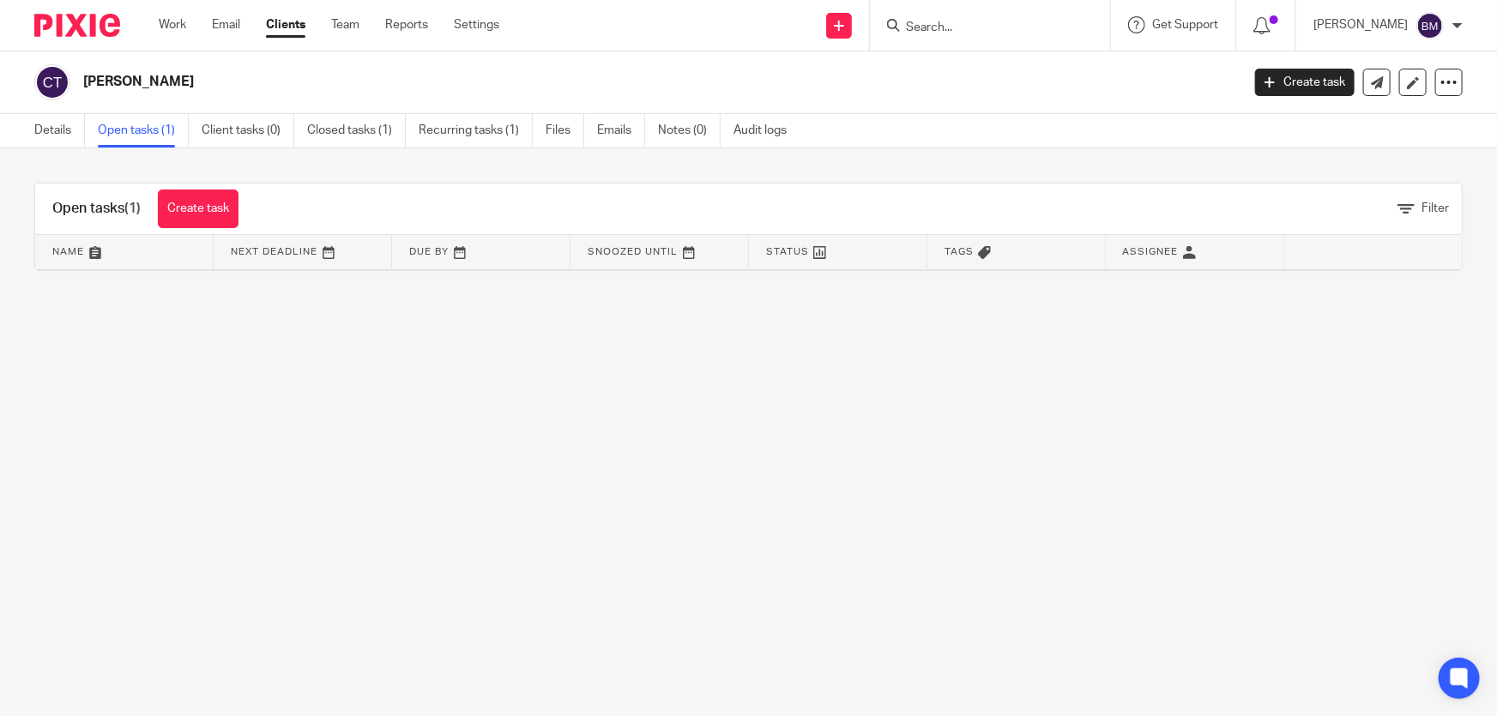
click at [1032, 27] on input "Search" at bounding box center [981, 28] width 154 height 15
click at [989, 34] on input "Search" at bounding box center [981, 28] width 154 height 15
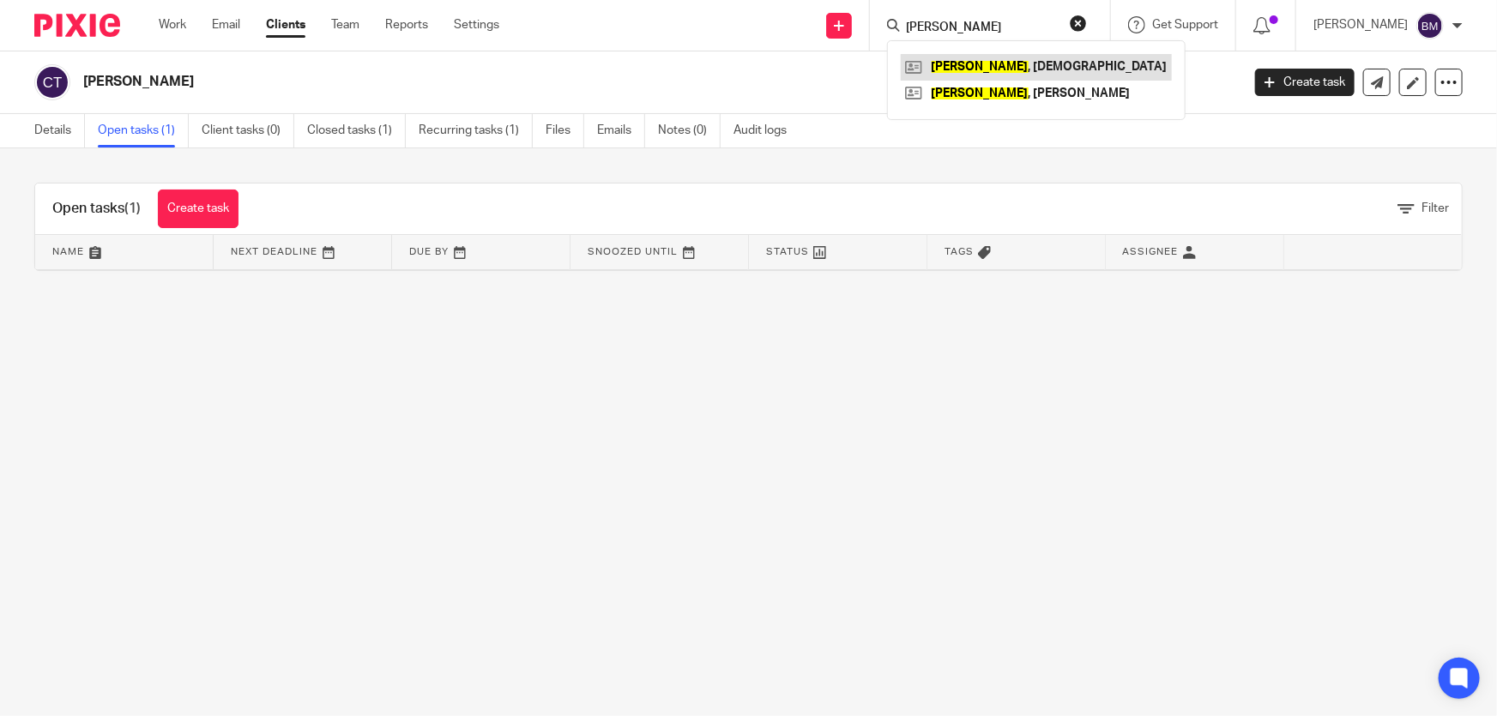
type input "[PERSON_NAME]"
click at [978, 65] on link at bounding box center [1036, 67] width 271 height 26
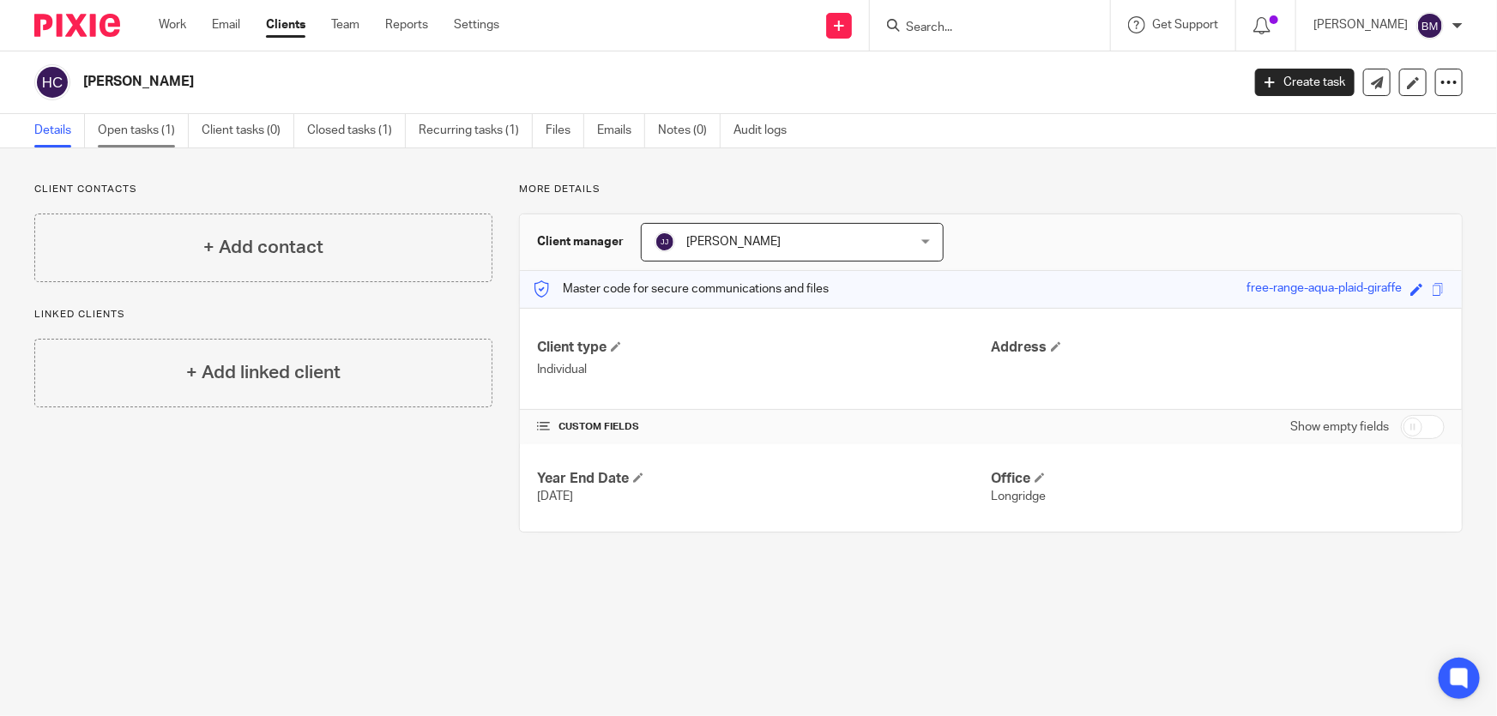
click at [154, 126] on link "Open tasks (1)" at bounding box center [143, 130] width 91 height 33
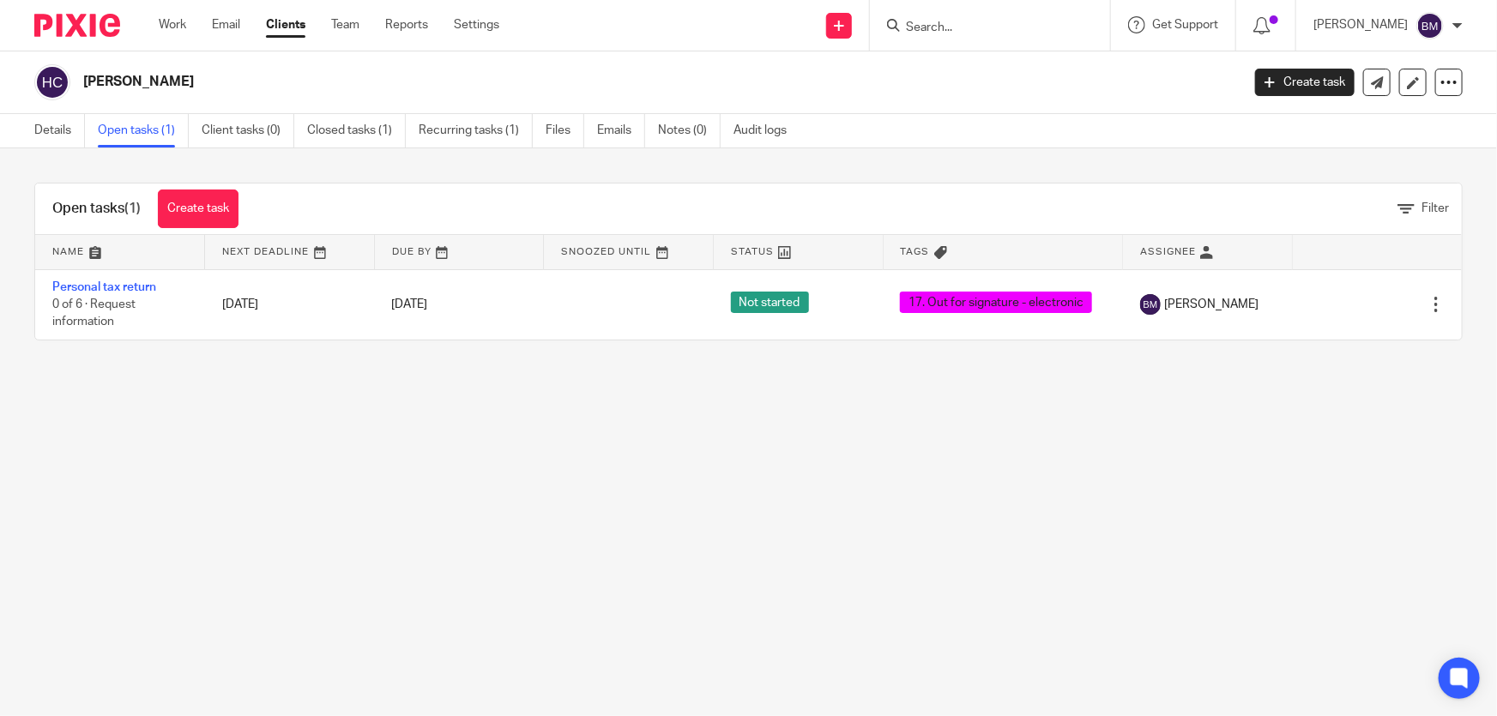
click at [127, 130] on link "Open tasks (1)" at bounding box center [143, 130] width 91 height 33
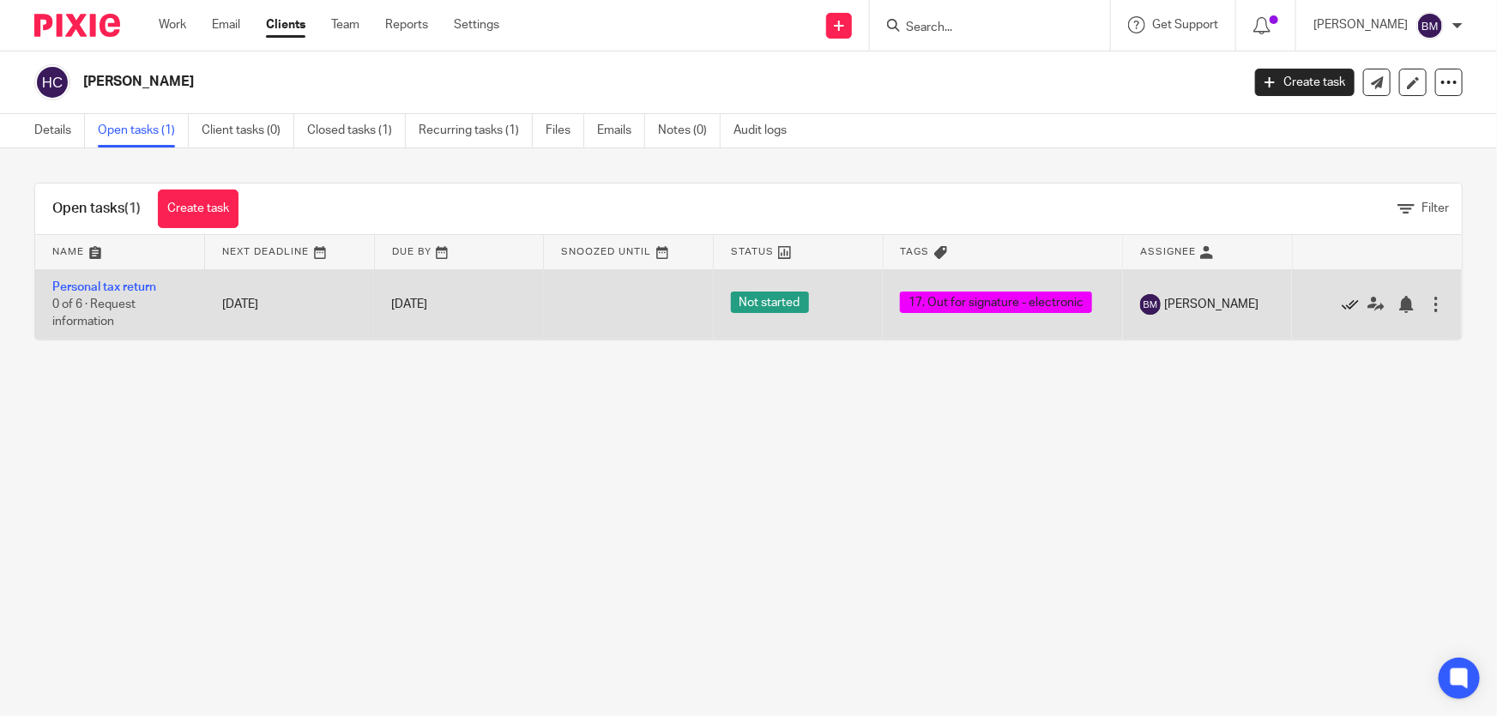
click at [1342, 304] on icon at bounding box center [1350, 304] width 17 height 17
